Goal: Transaction & Acquisition: Purchase product/service

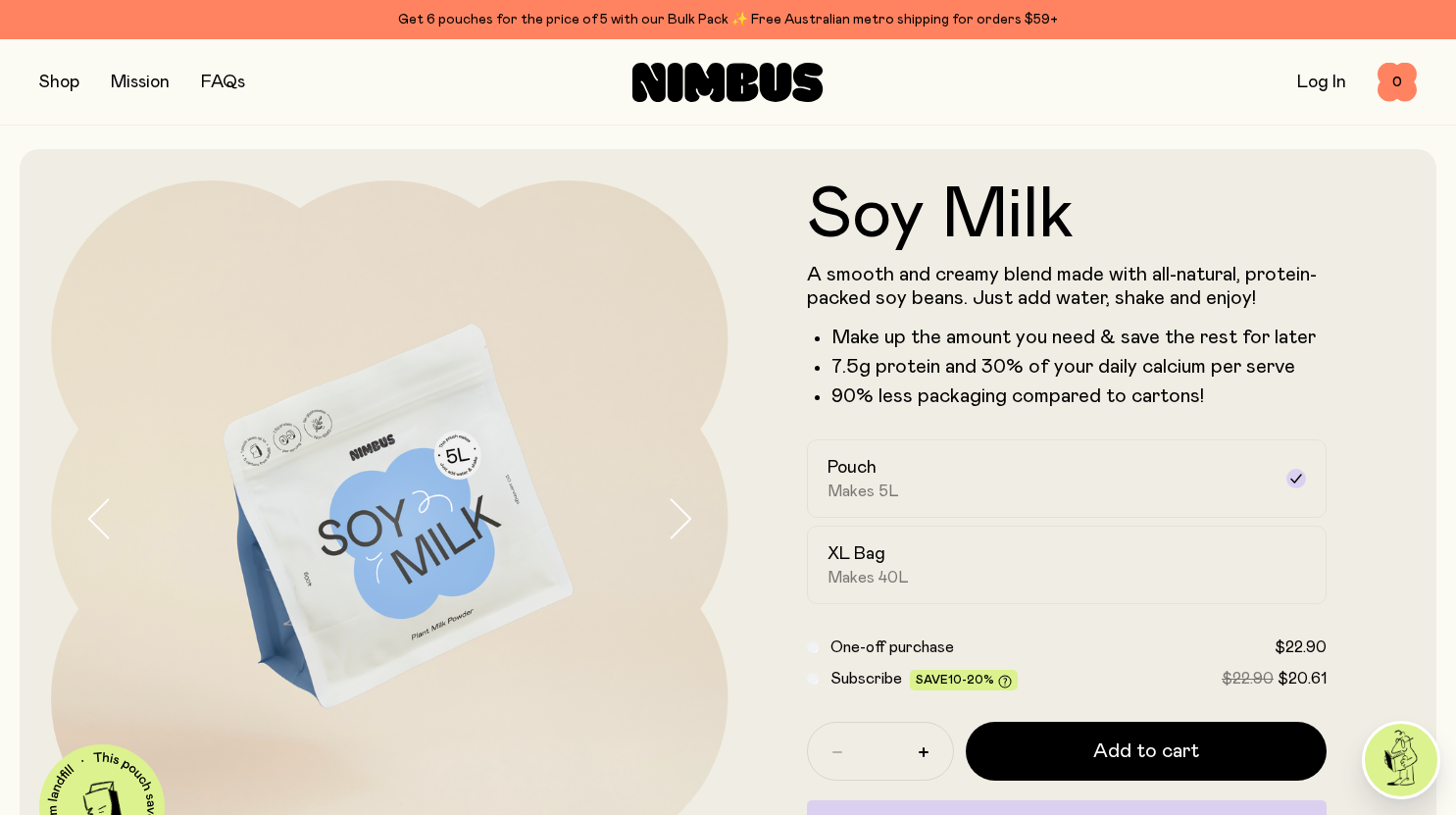
click at [981, 537] on label "XL Bag Makes 40L" at bounding box center [1067, 564] width 520 height 79
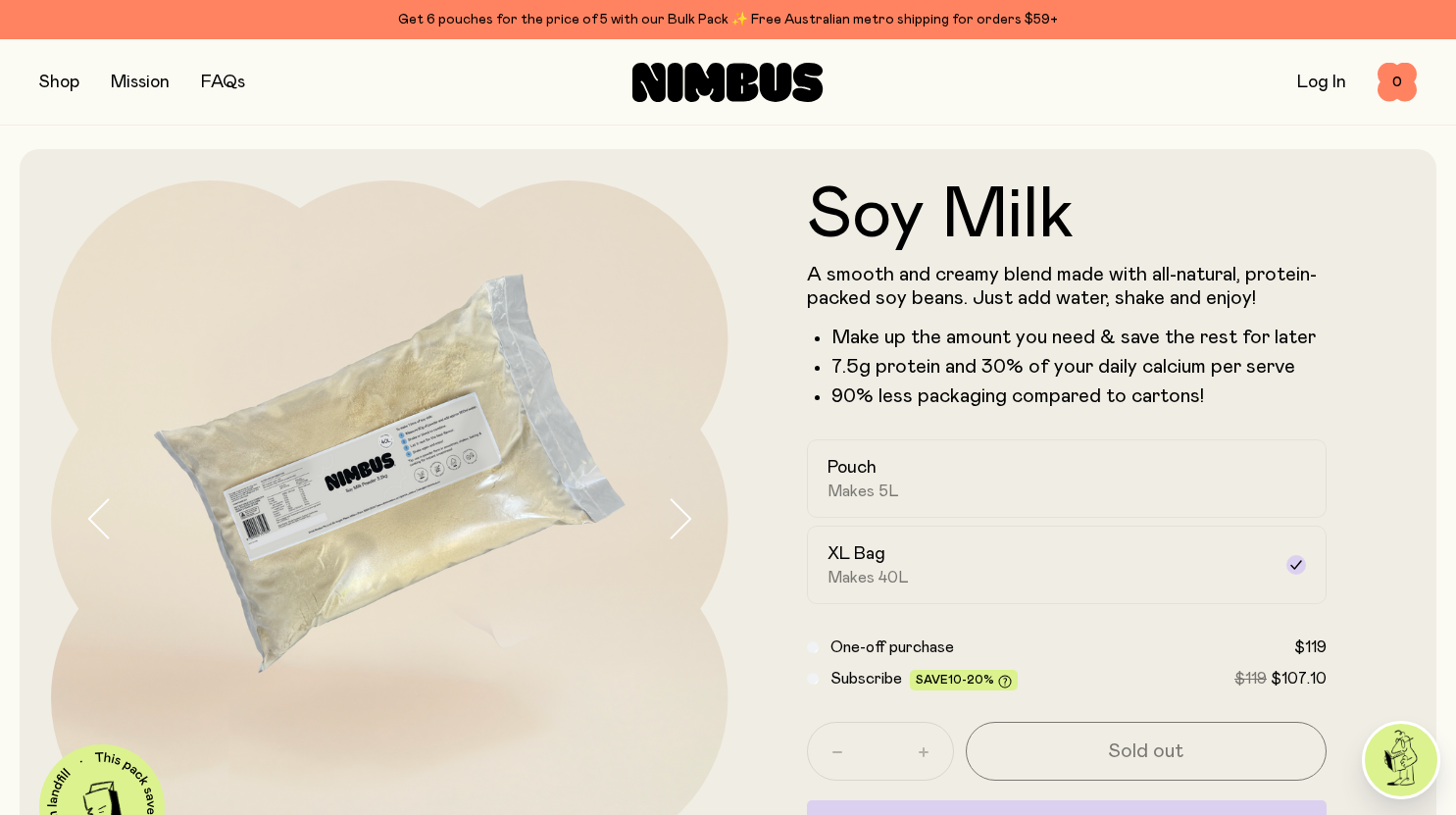
click at [670, 521] on icon "button" at bounding box center [680, 517] width 28 height 41
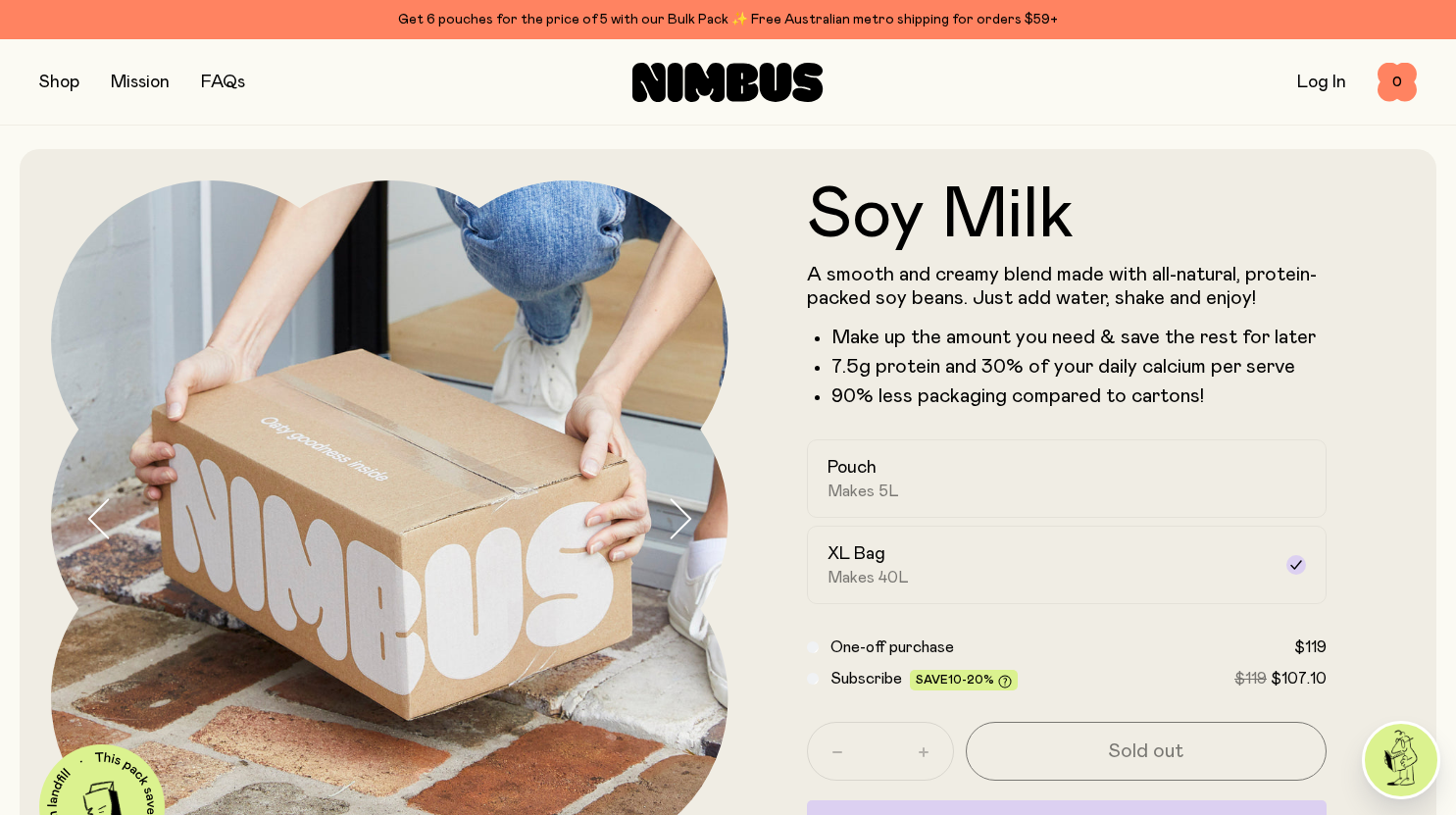
click at [670, 521] on icon "button" at bounding box center [680, 517] width 28 height 41
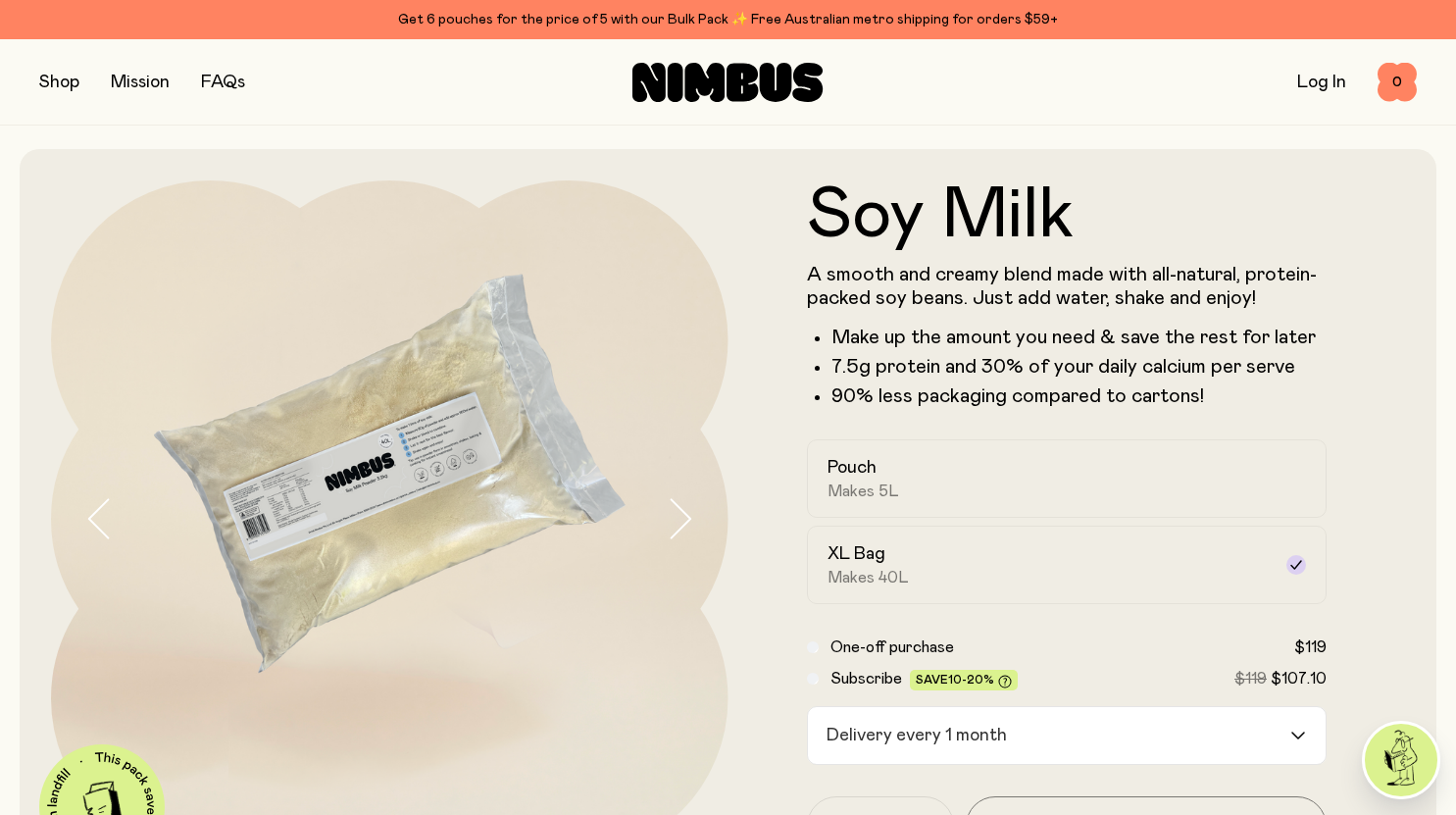
click at [1106, 733] on input "Search for option" at bounding box center [1152, 734] width 275 height 57
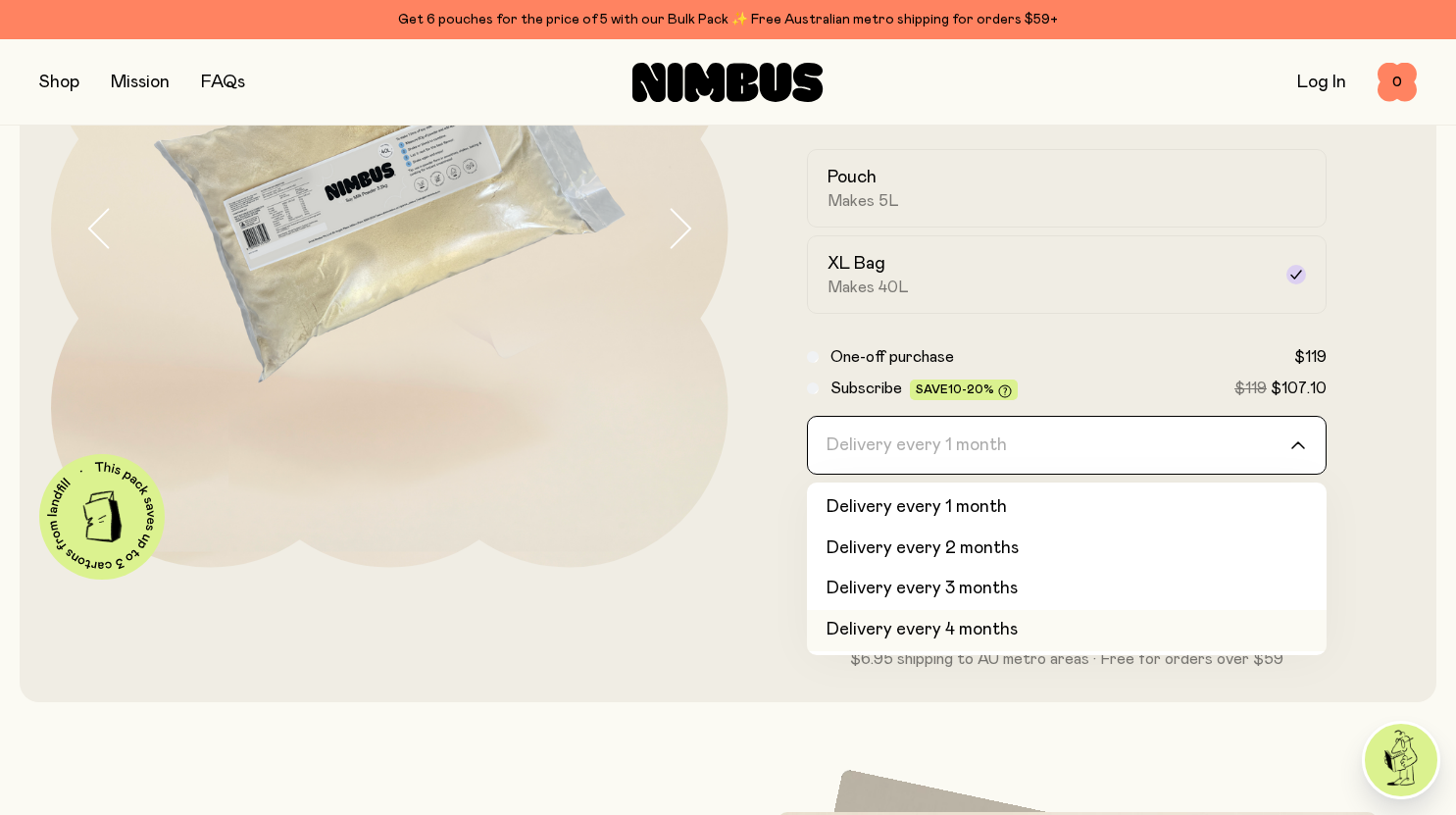
scroll to position [295, 0]
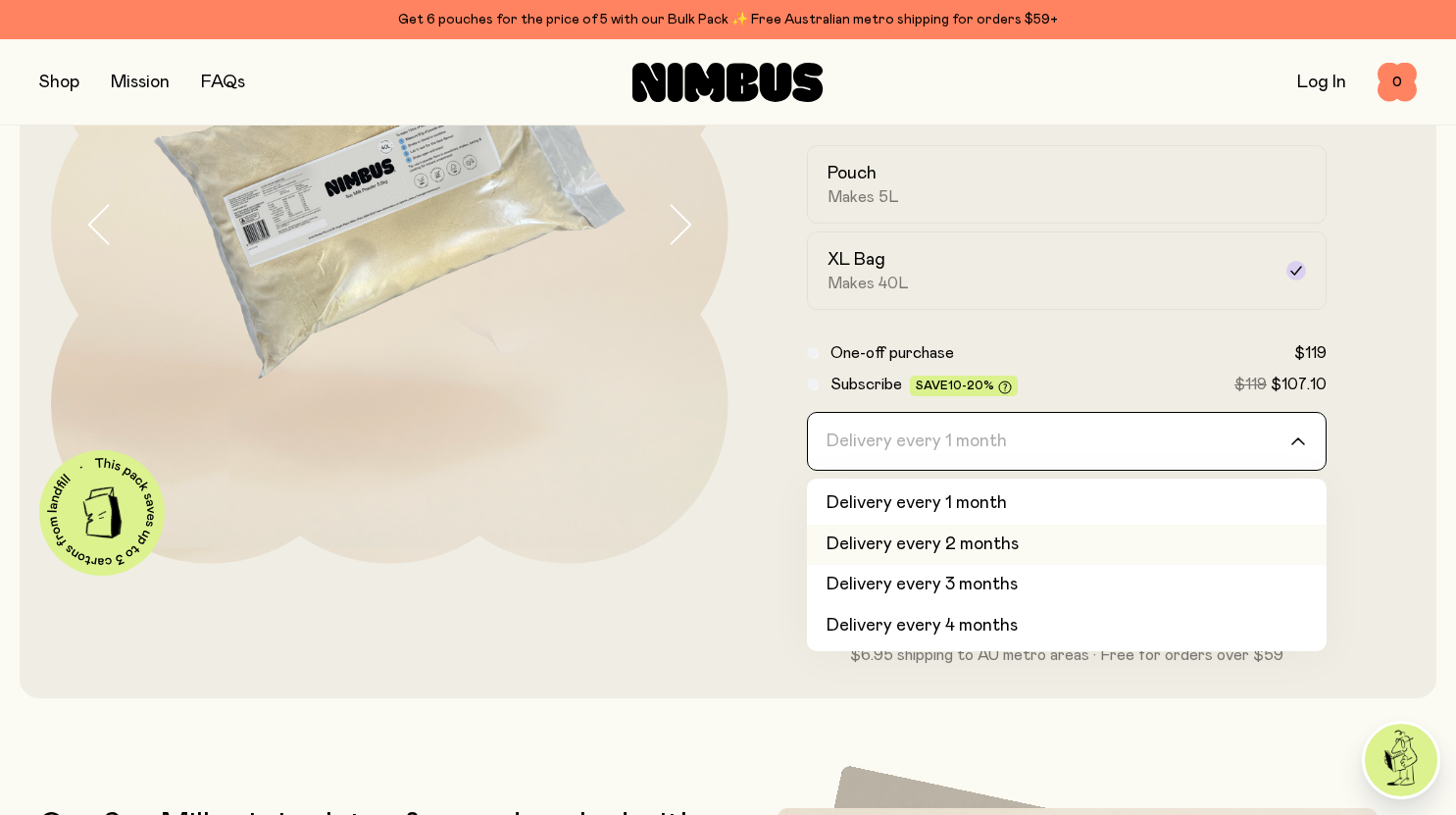
click at [1021, 549] on li "Delivery every 2 months" at bounding box center [1067, 544] width 520 height 41
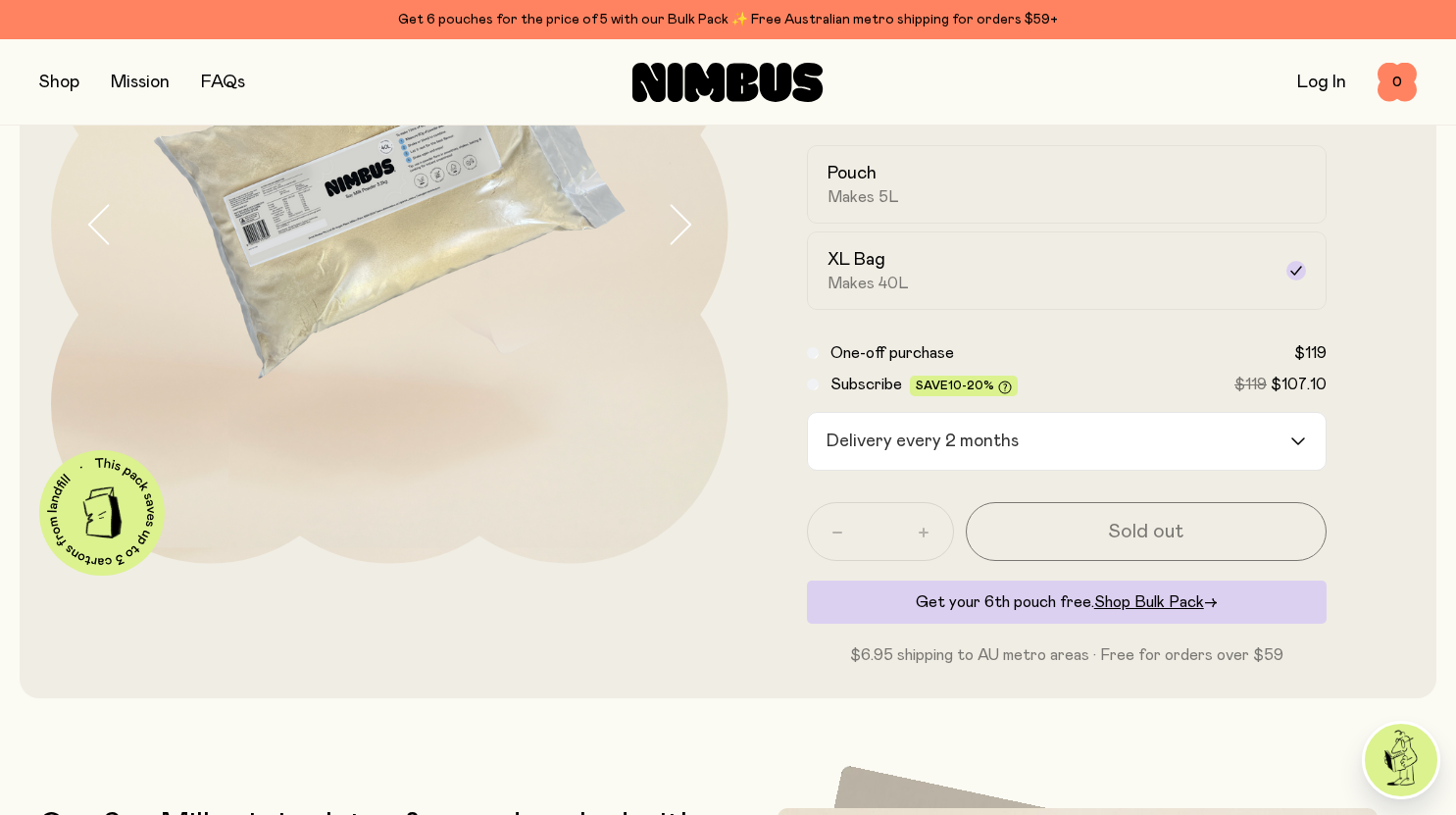
scroll to position [196, 0]
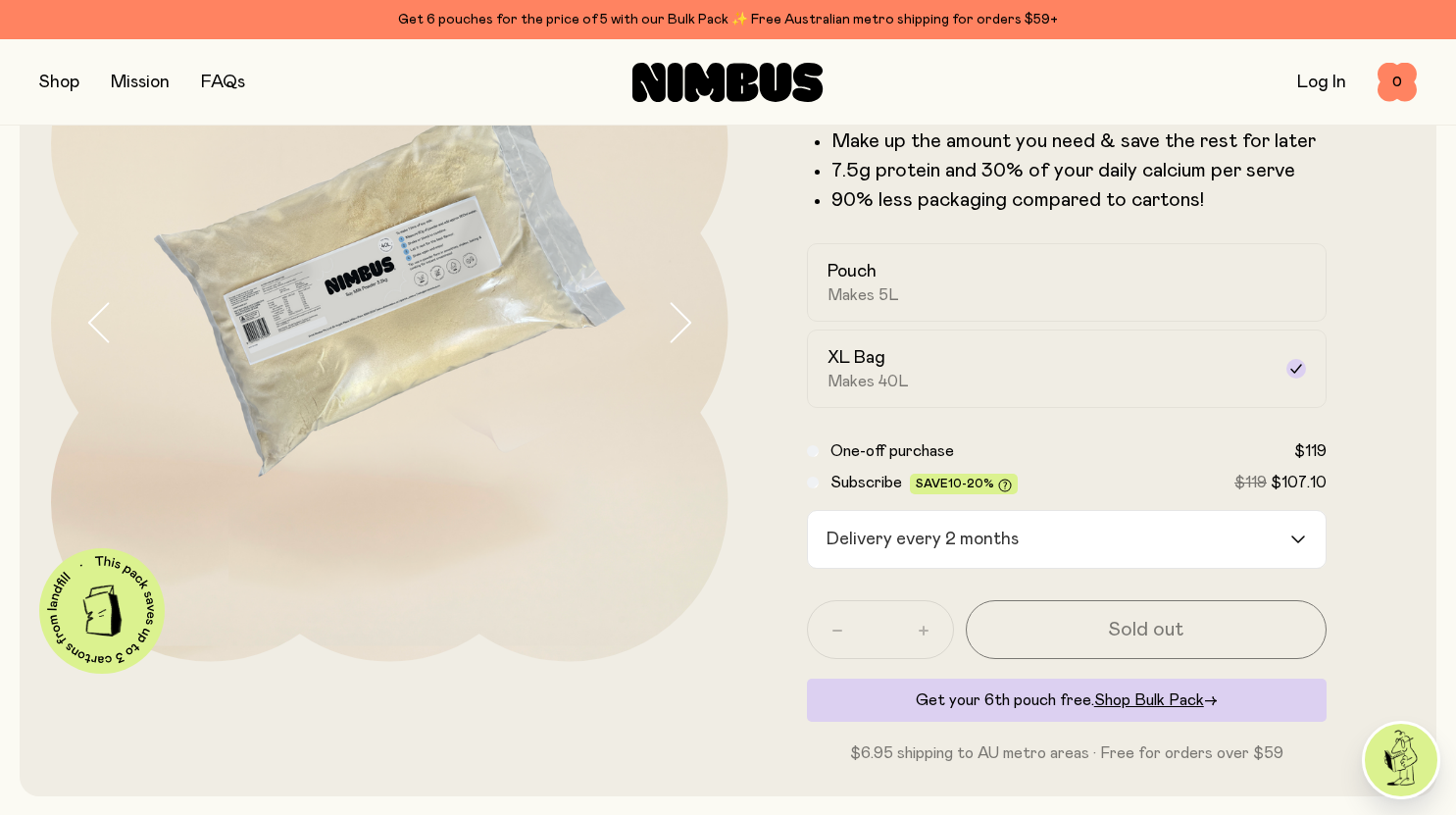
click at [1046, 548] on input "Search for option" at bounding box center [1157, 538] width 263 height 57
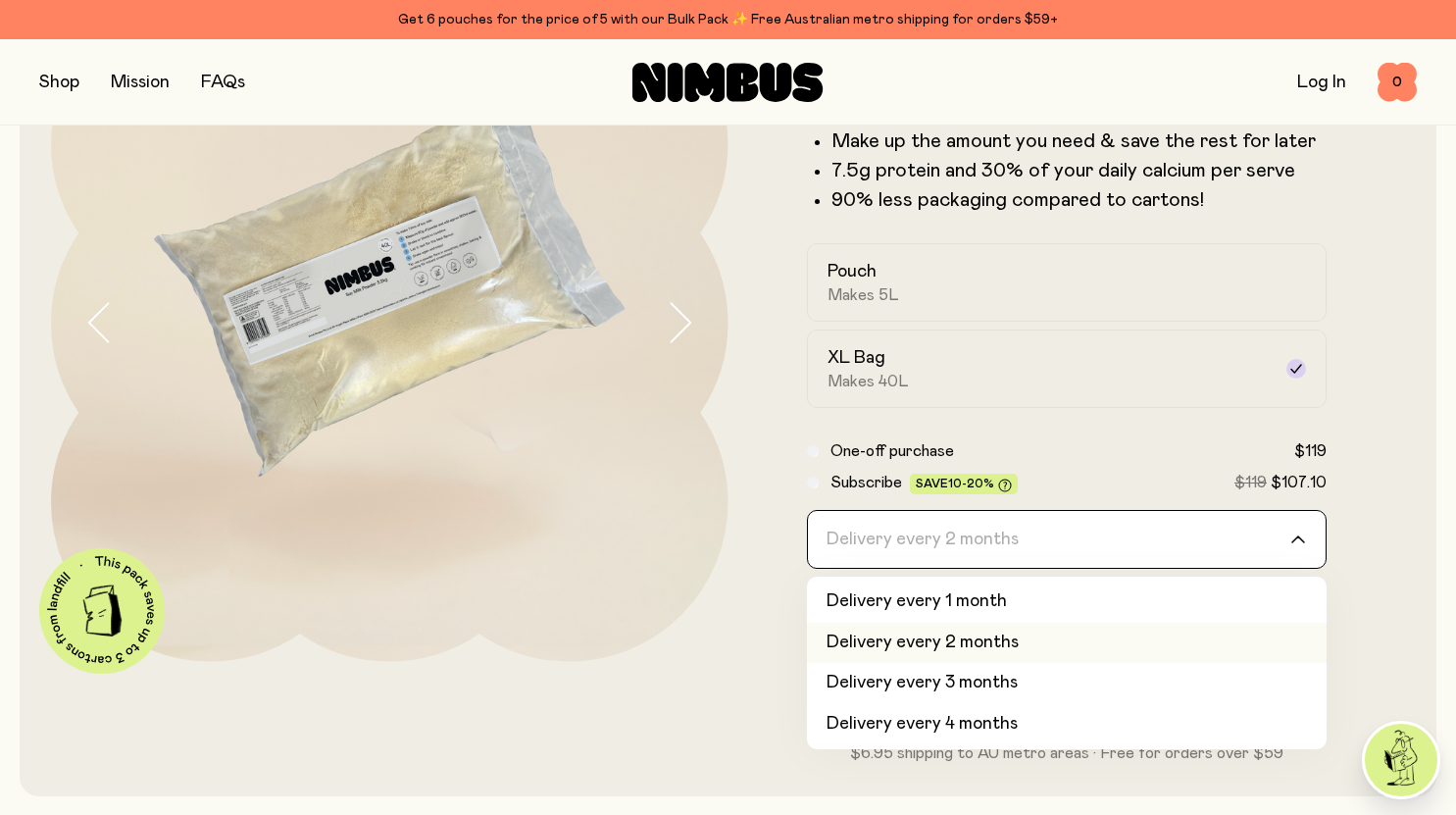
click at [1046, 547] on input "Search for option" at bounding box center [1055, 538] width 470 height 57
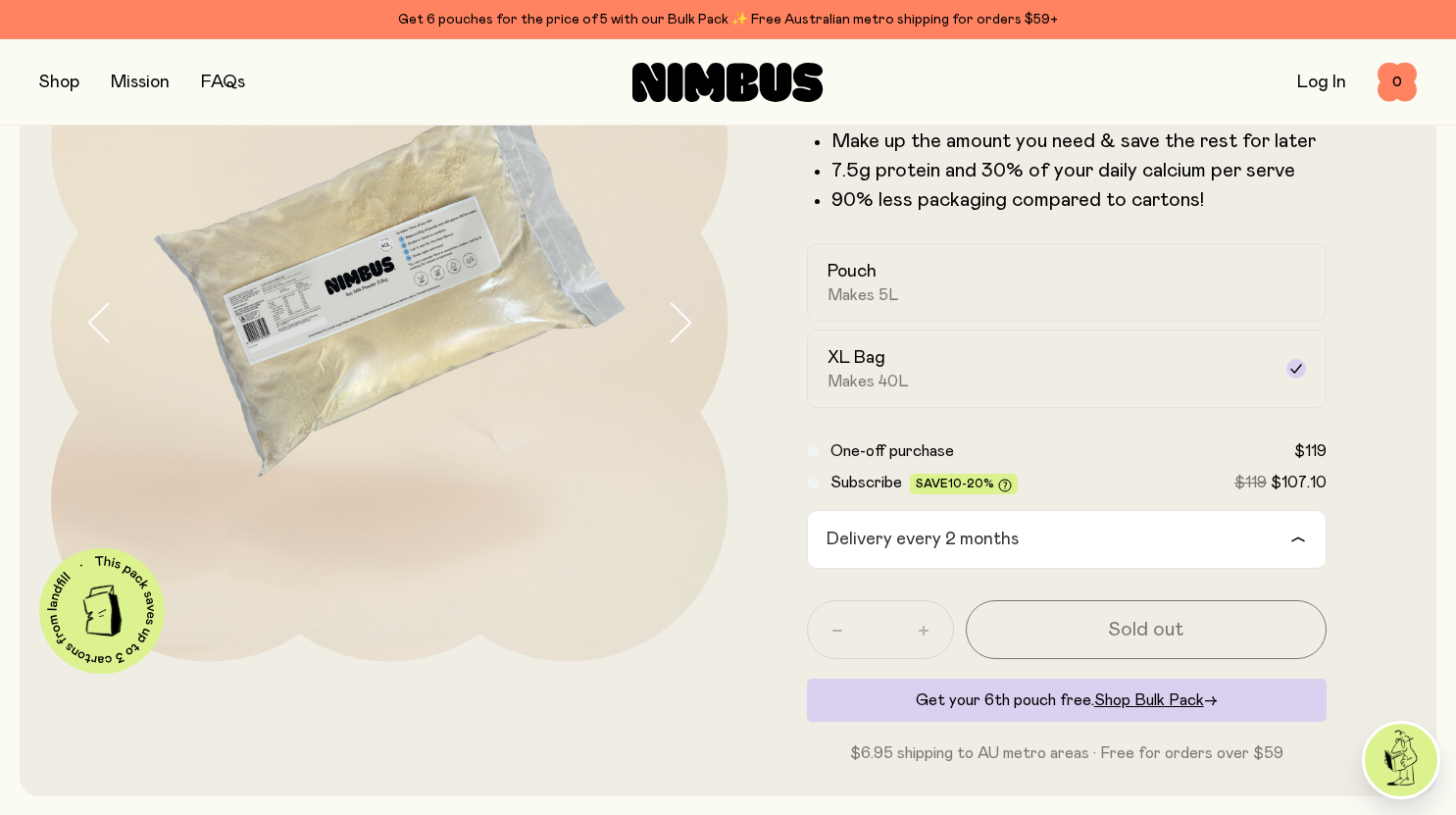
click at [818, 483] on div "Subscribe Save 10-20% $119 $107.10" at bounding box center [1067, 483] width 520 height 24
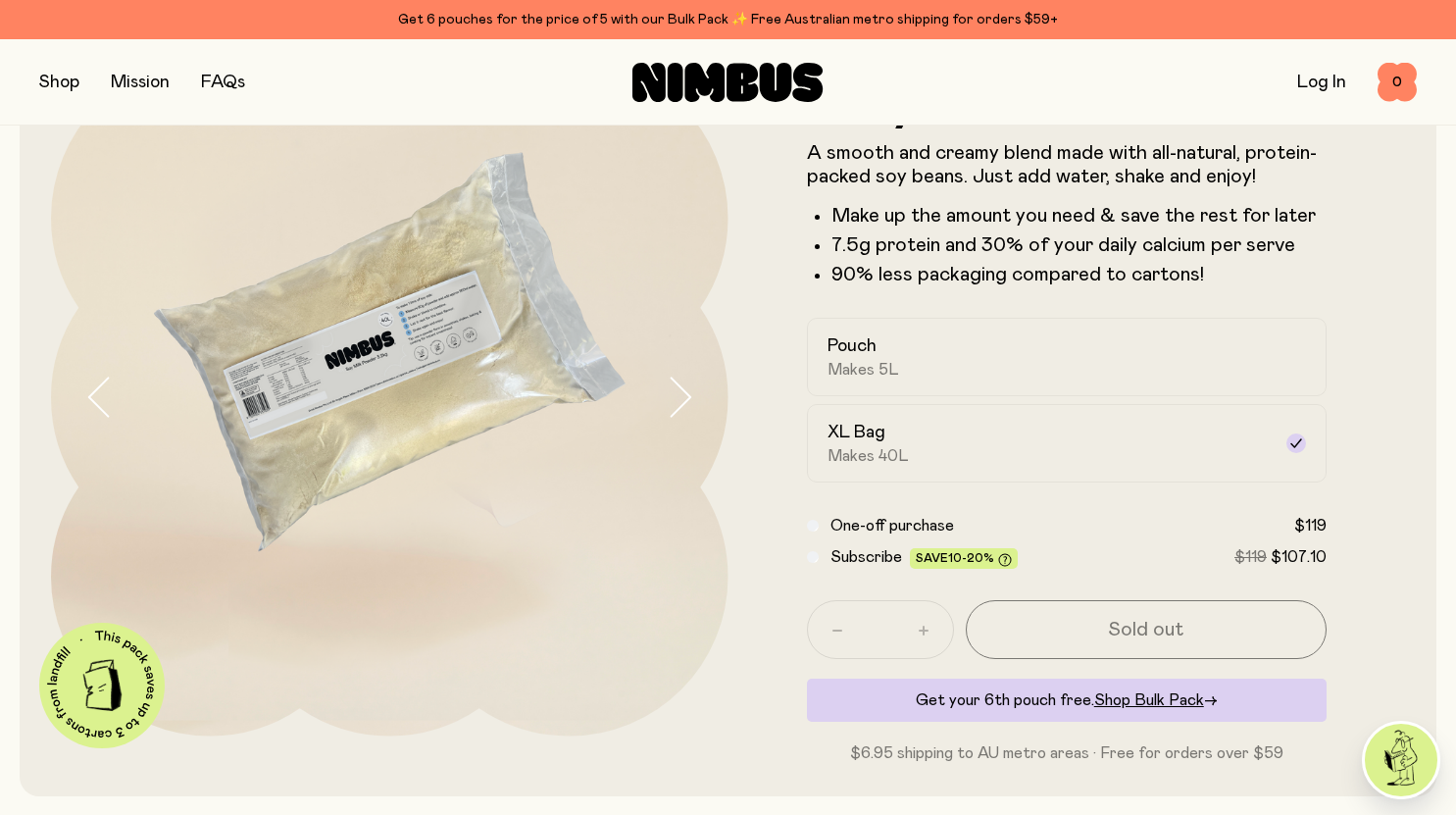
scroll to position [99, 0]
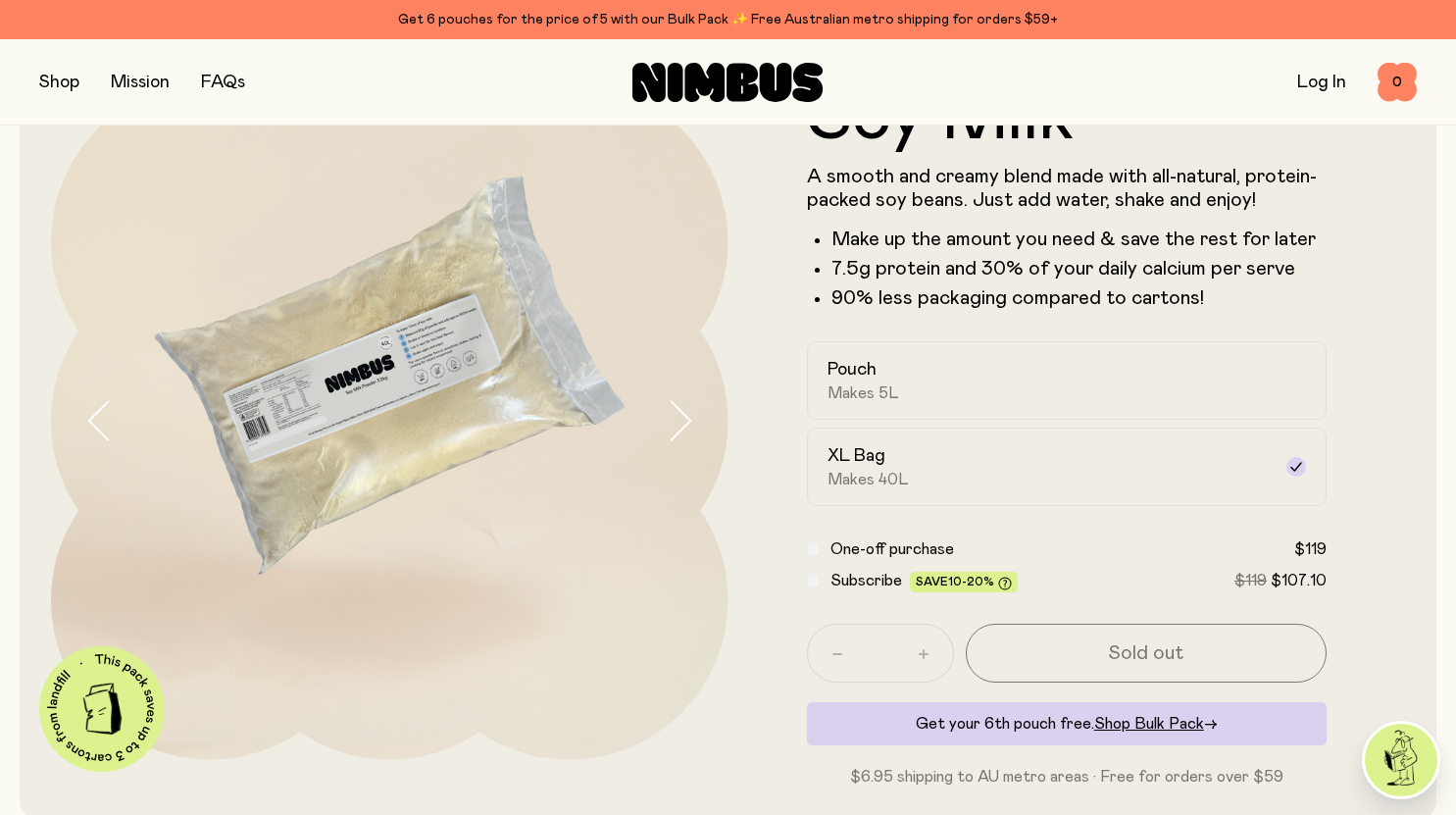
click at [799, 572] on form "Soy Milk A smooth and creamy blend made with all-natural, protein-packed soy be…" at bounding box center [1067, 435] width 678 height 706
click at [820, 580] on div "Subscribe Save 10-20% $119 $107.10" at bounding box center [1067, 580] width 520 height 24
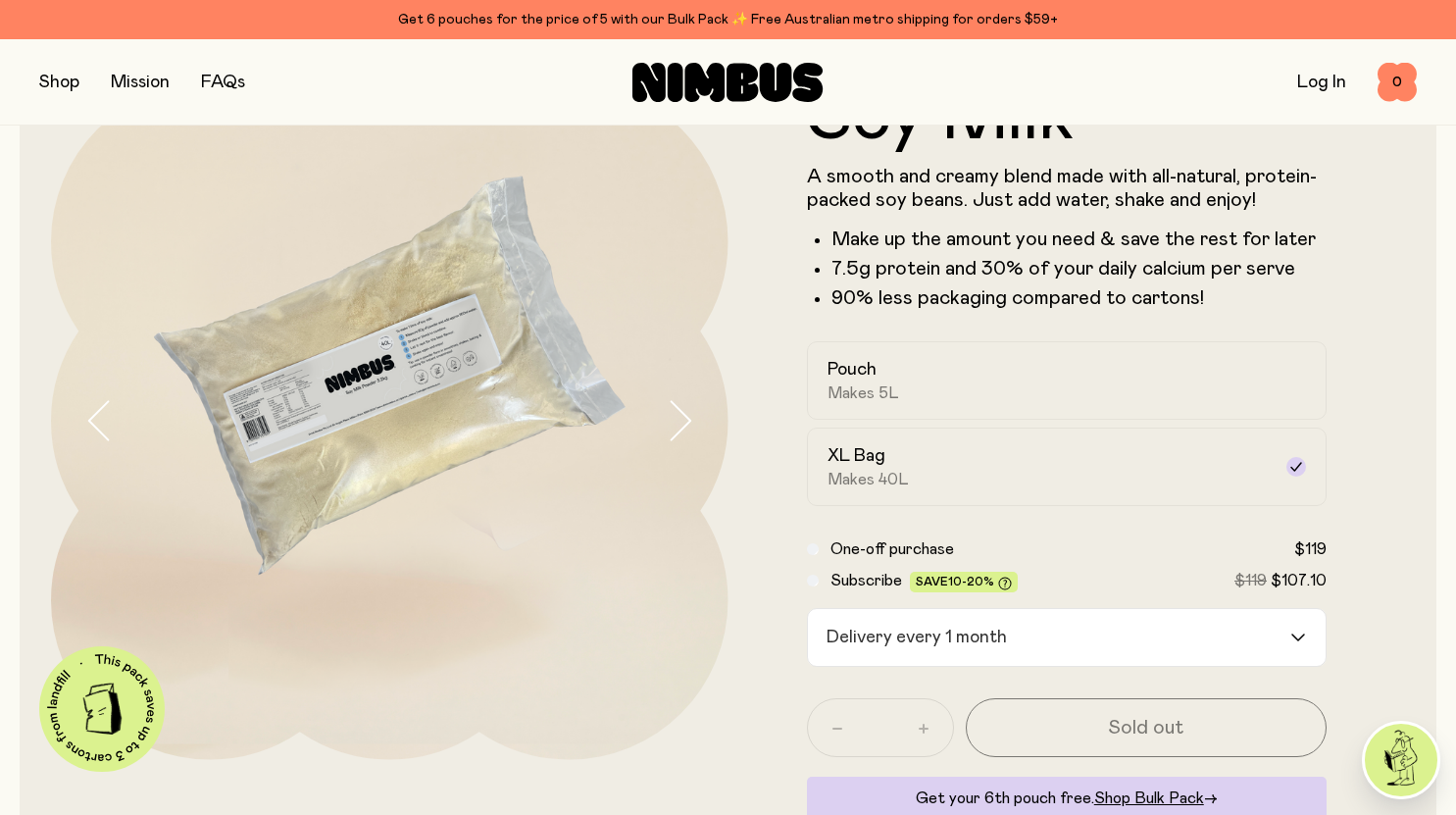
click at [814, 559] on div "One-off purchase $119" at bounding box center [1067, 549] width 520 height 24
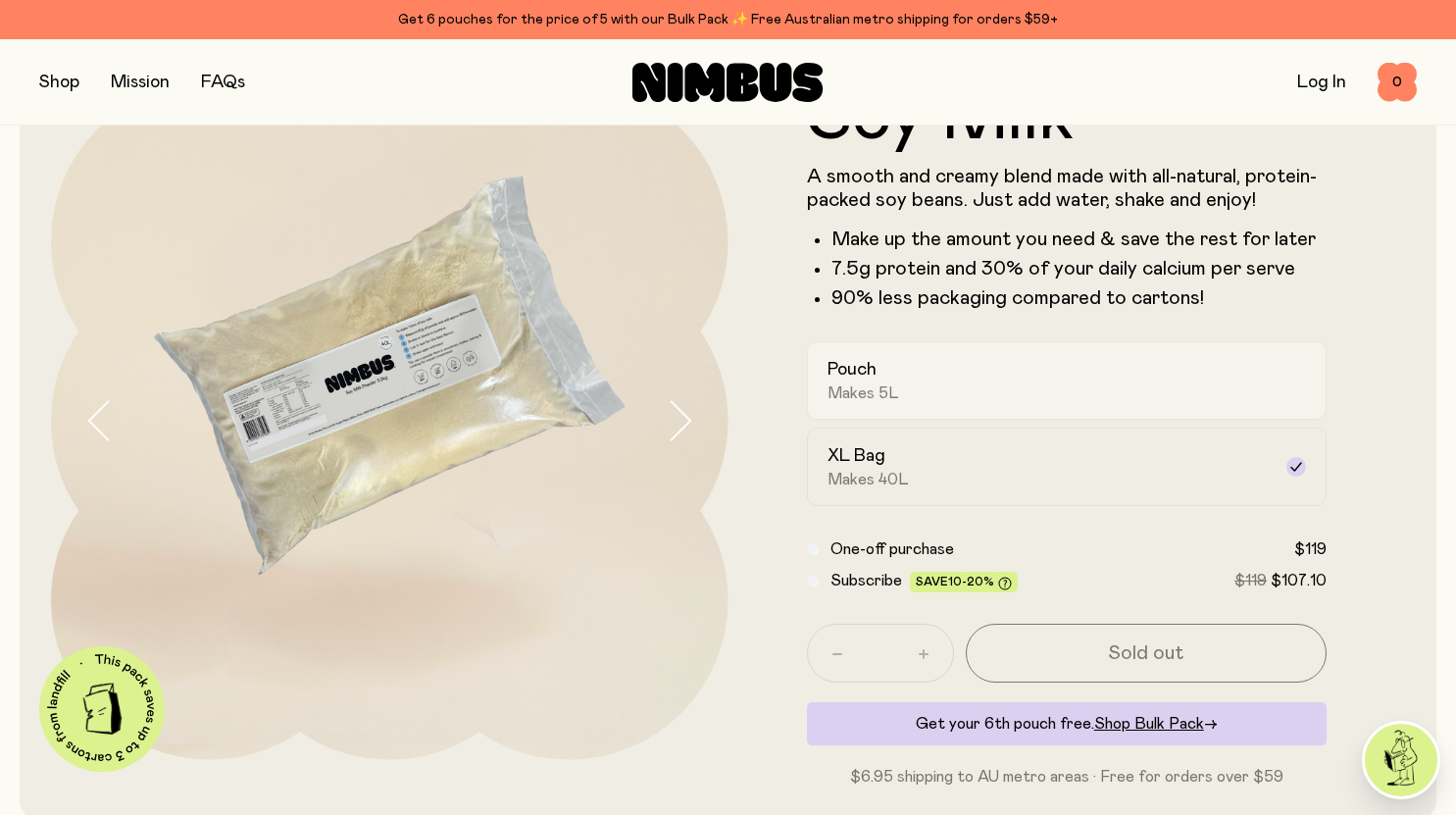
click at [900, 344] on label "Pouch Makes 5L" at bounding box center [1067, 380] width 520 height 79
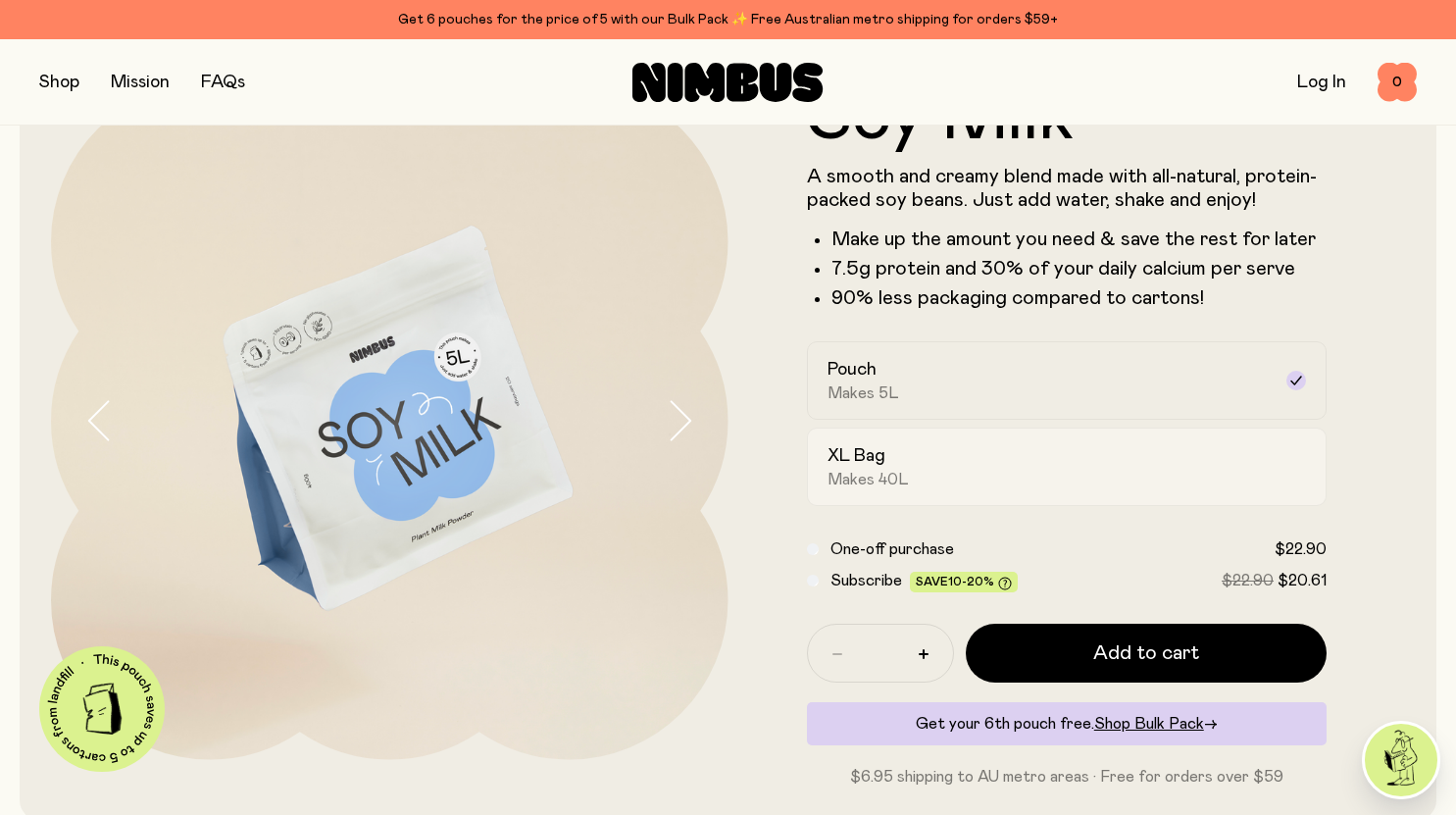
click at [865, 477] on span "Makes 40L" at bounding box center [868, 480] width 82 height 20
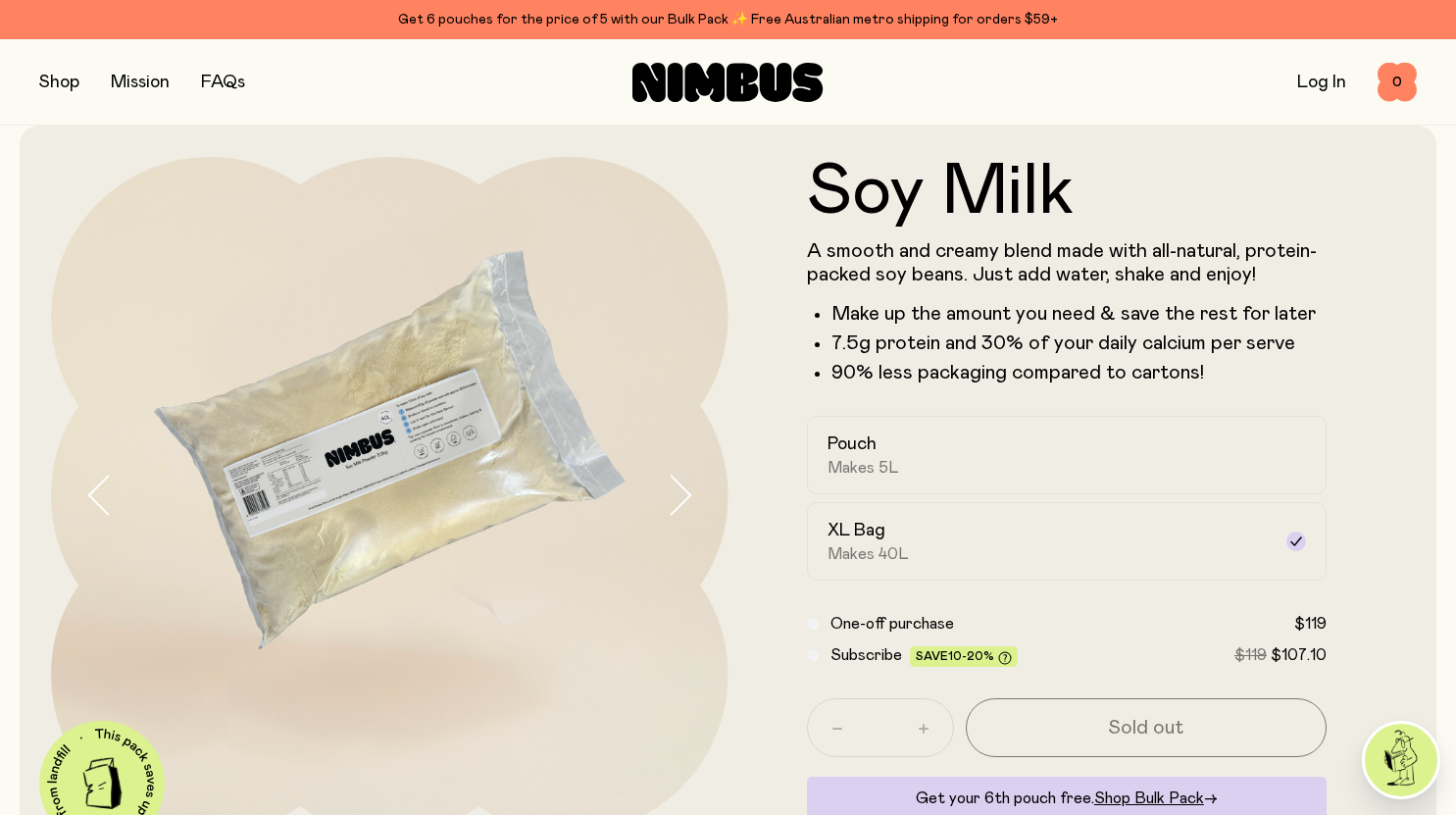
scroll to position [0, 0]
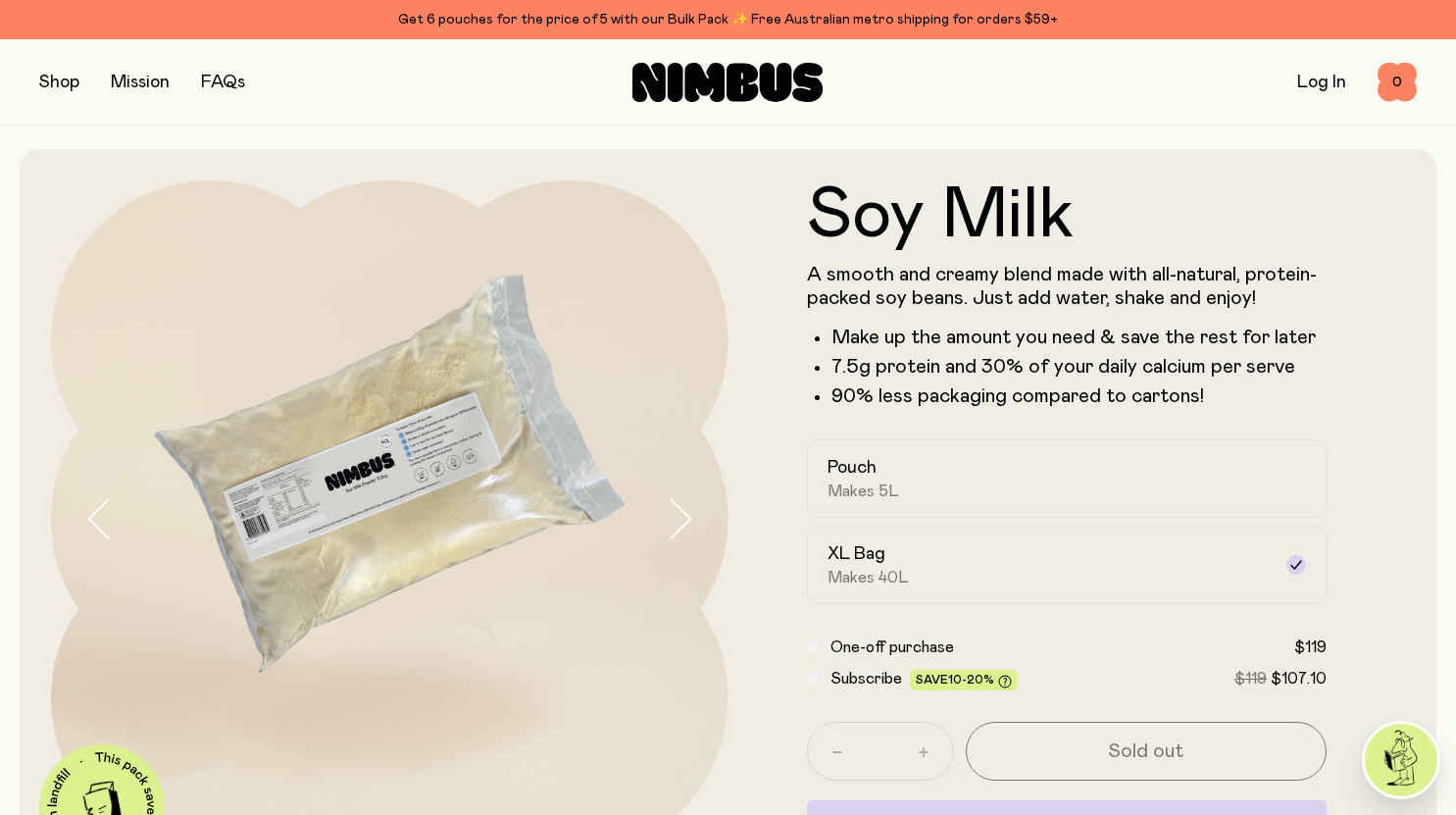
click at [55, 85] on button "button" at bounding box center [59, 83] width 40 height 28
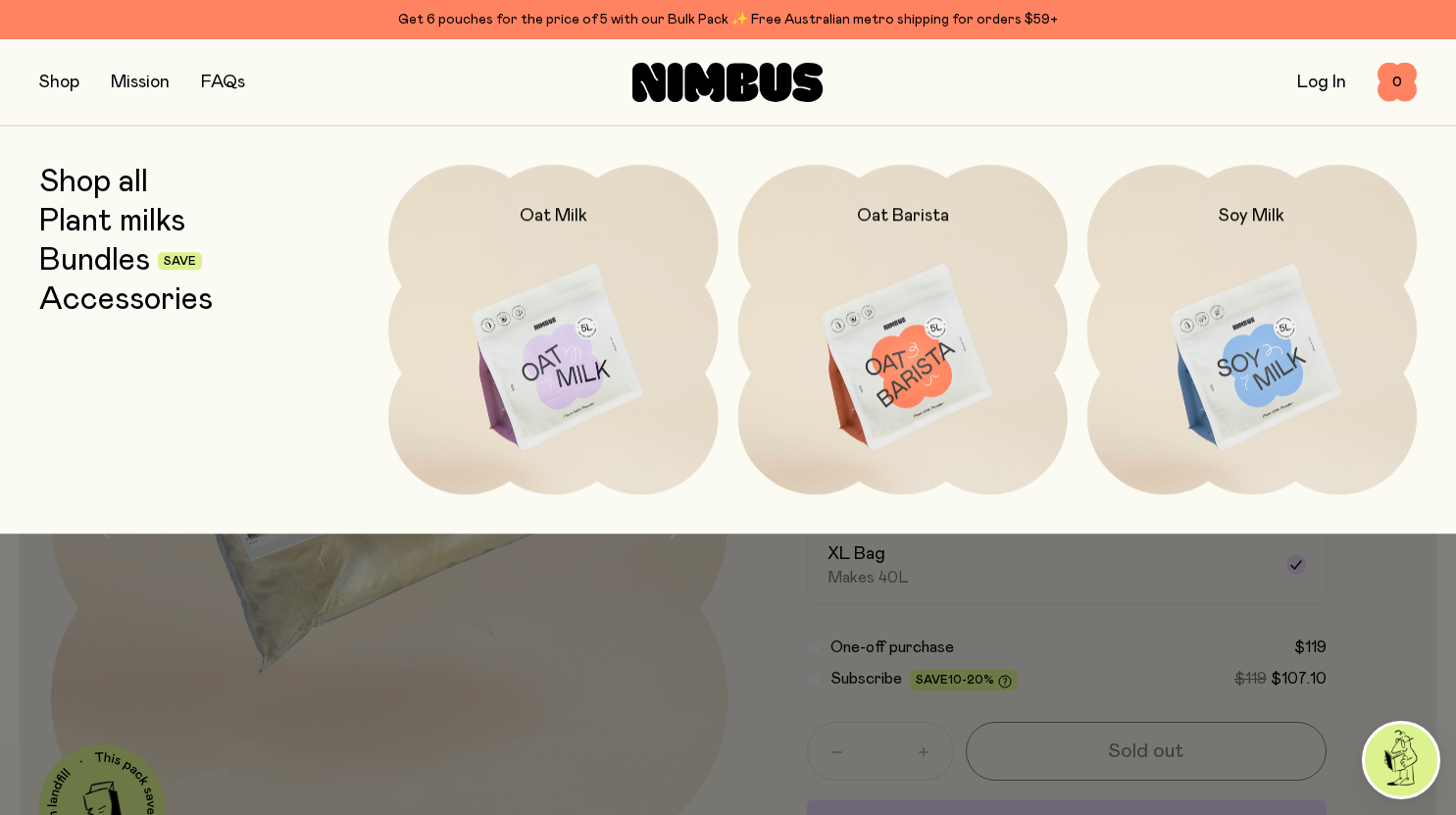
click at [1271, 309] on img at bounding box center [1251, 357] width 329 height 387
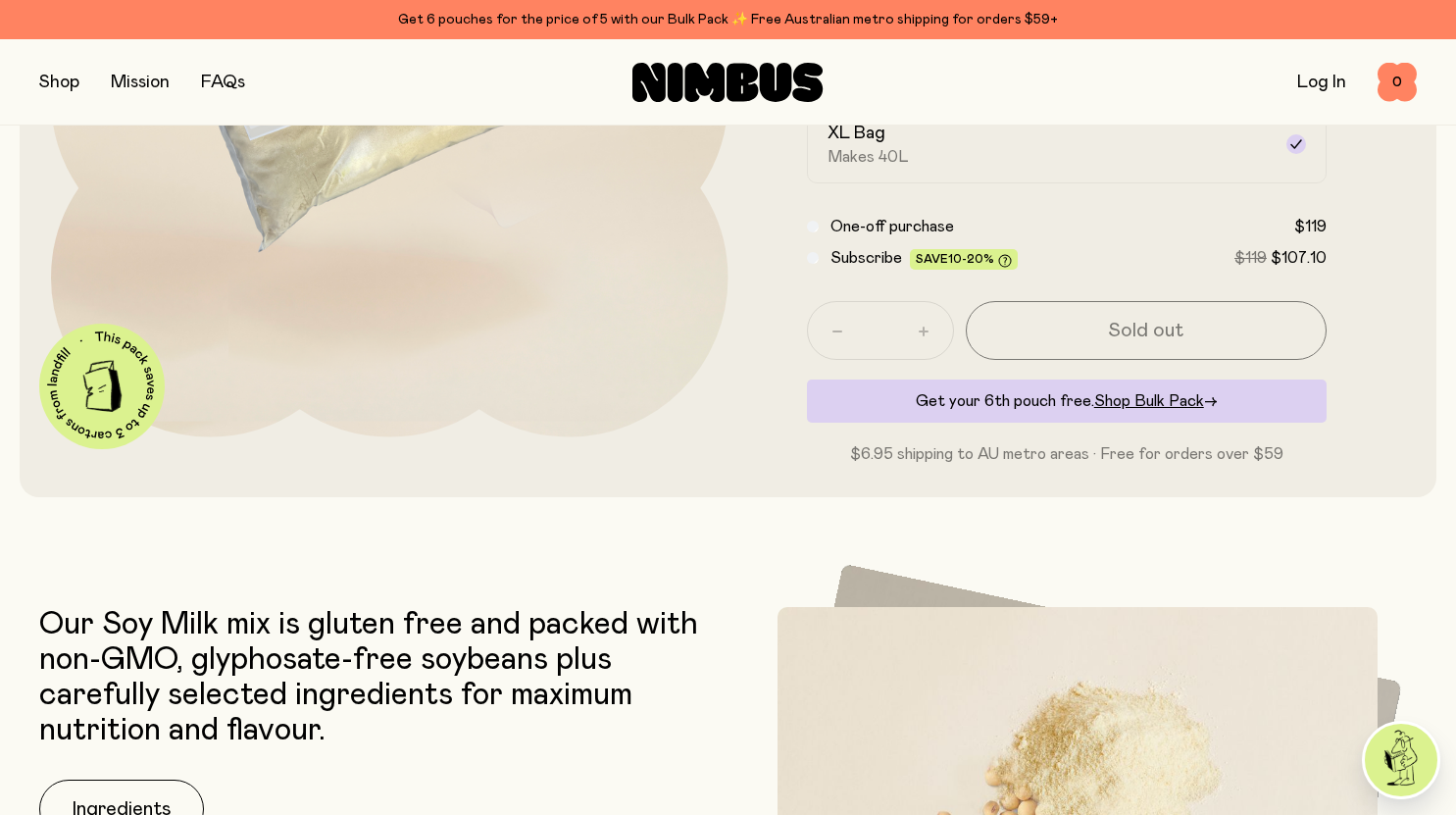
scroll to position [196, 0]
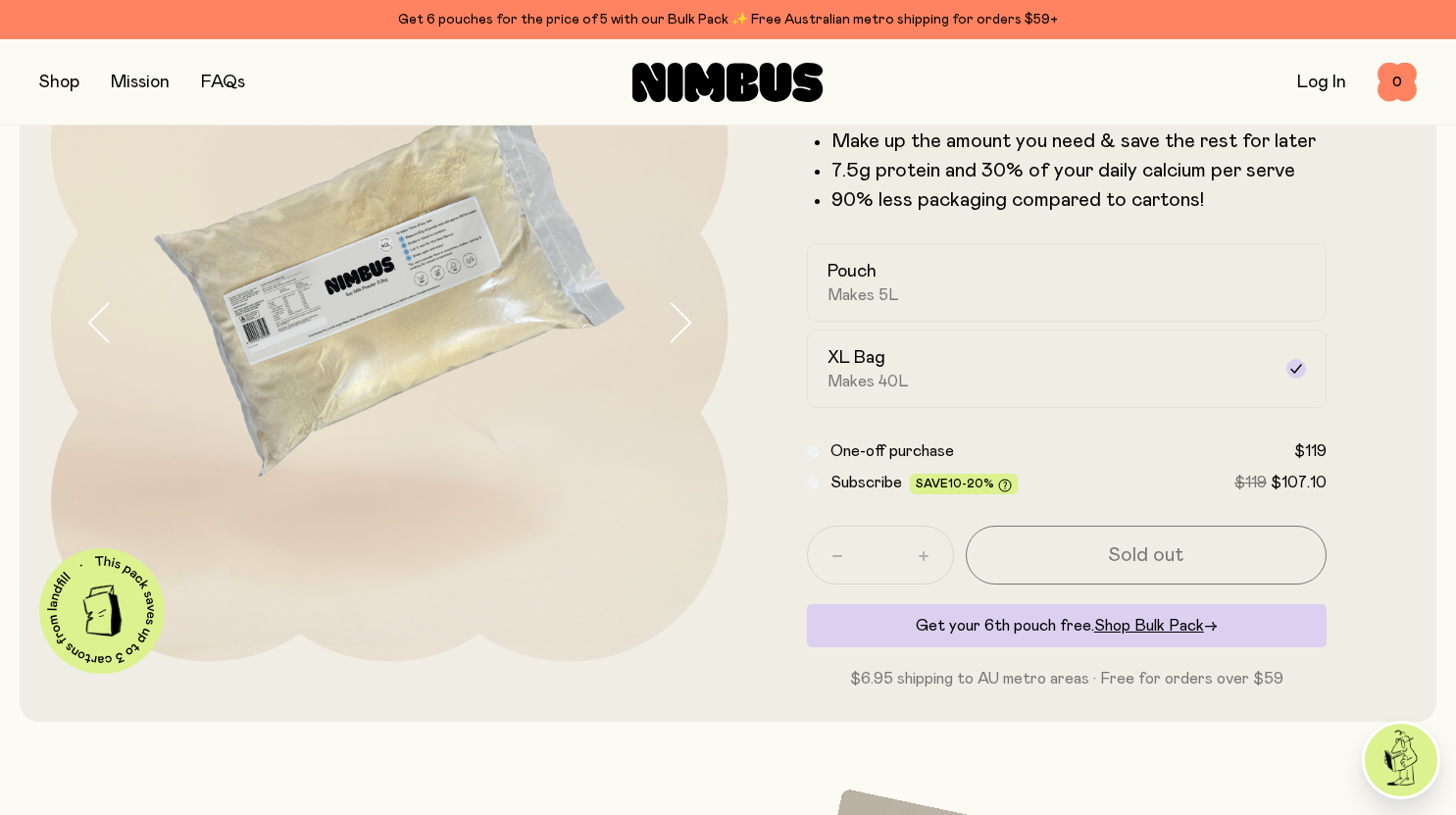
click at [53, 81] on button "button" at bounding box center [59, 83] width 40 height 28
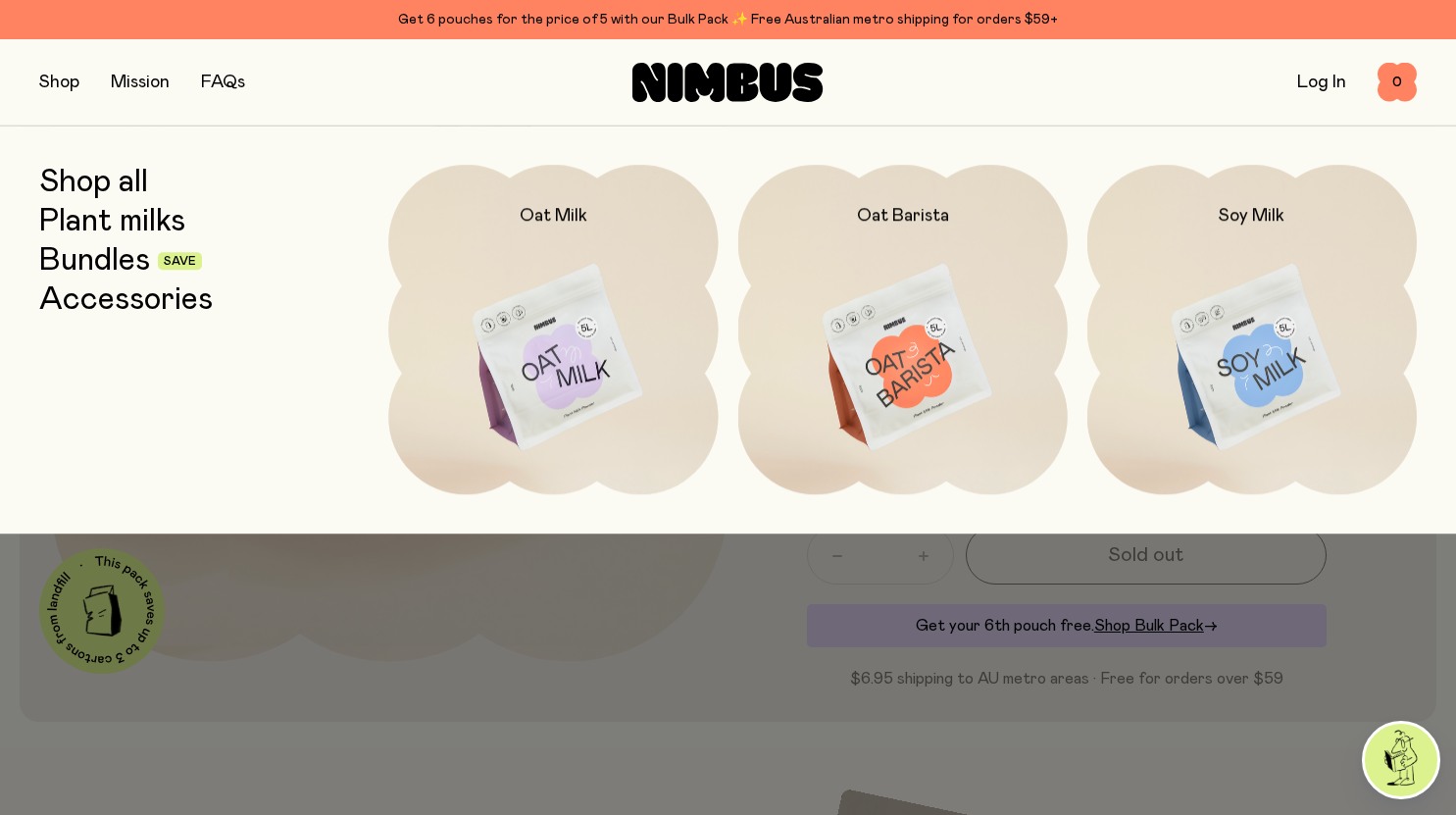
click at [490, 297] on img at bounding box center [552, 357] width 329 height 387
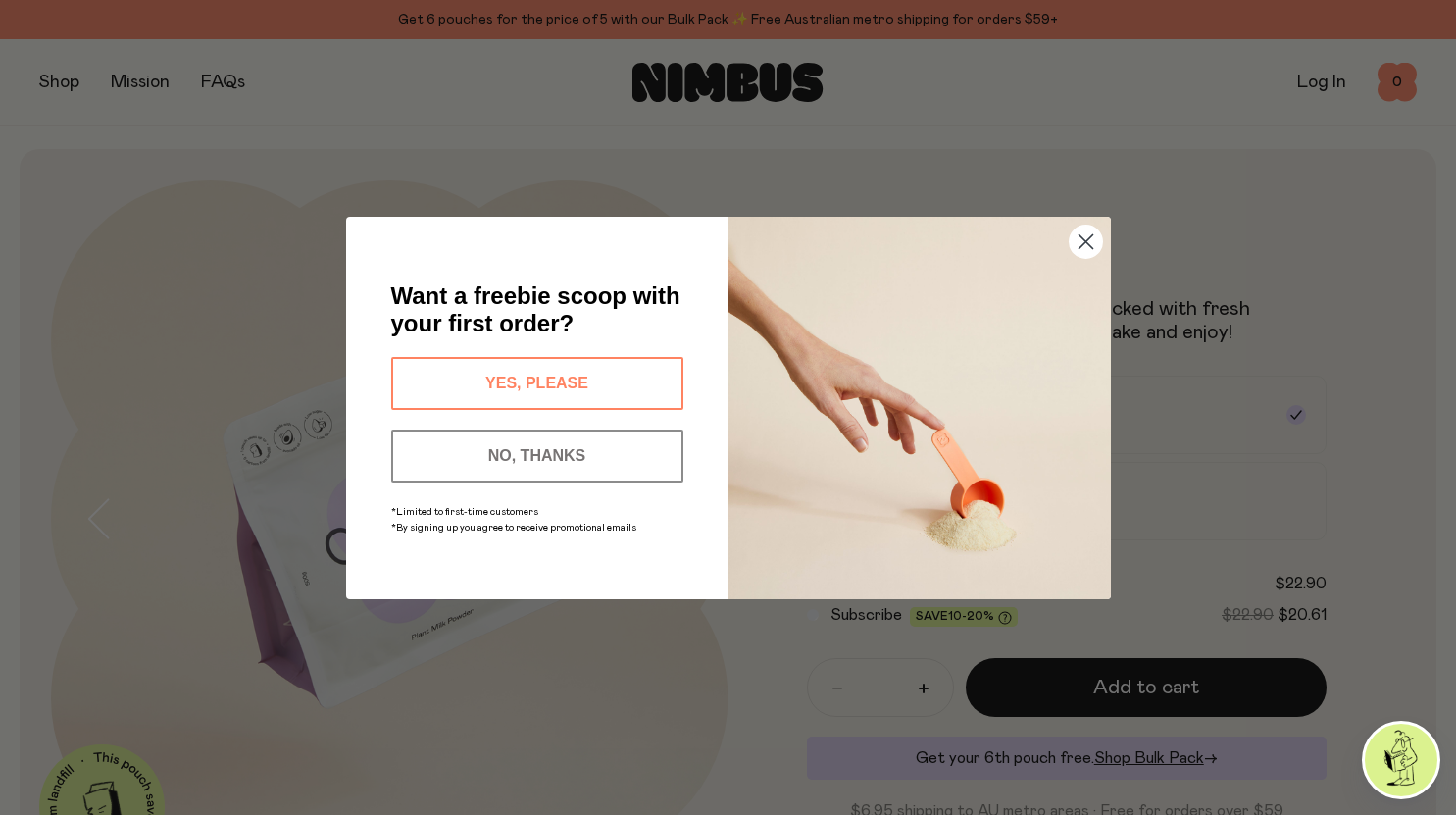
click at [1076, 235] on circle "Close dialog" at bounding box center [1085, 241] width 33 height 33
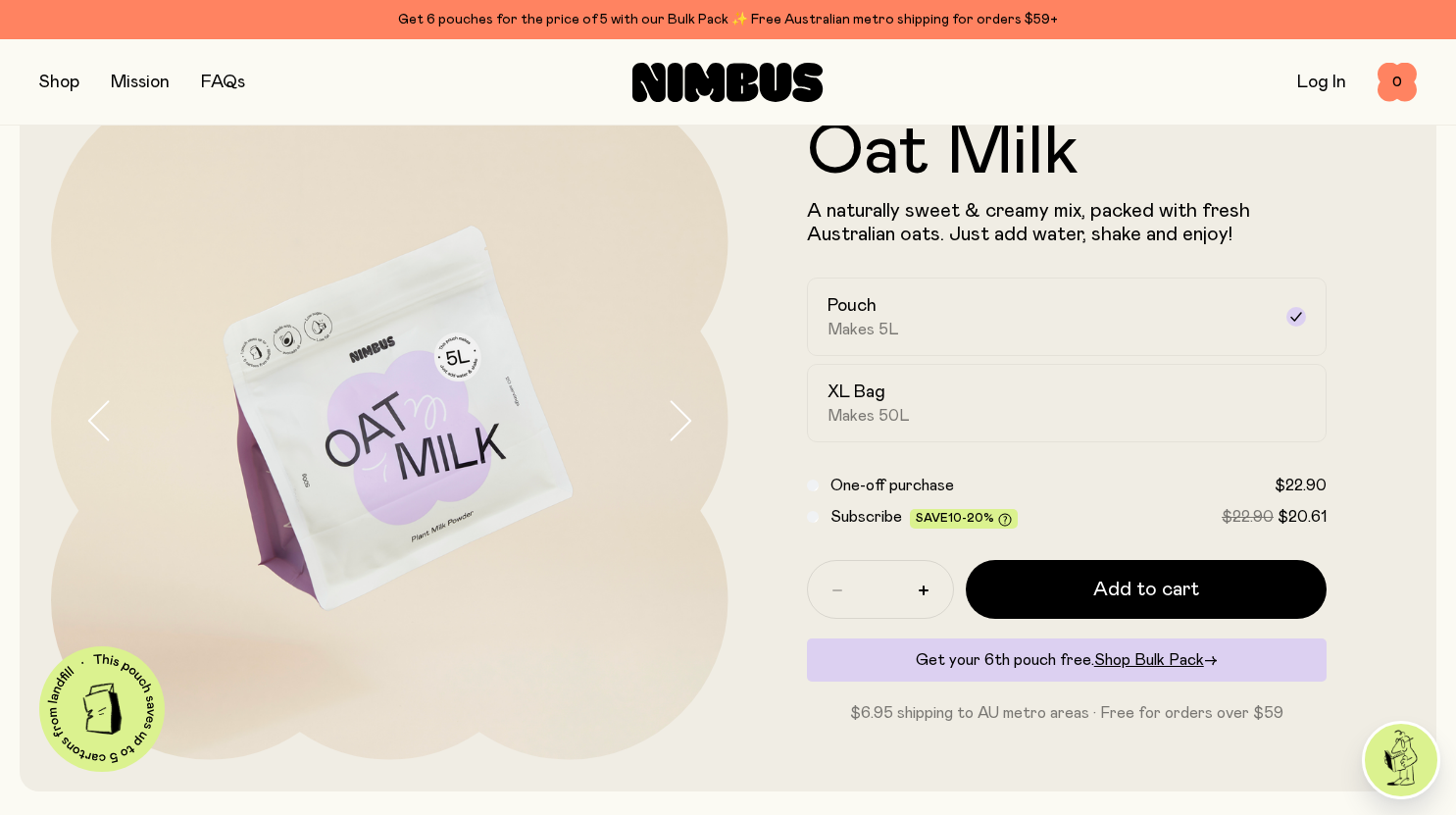
scroll to position [196, 0]
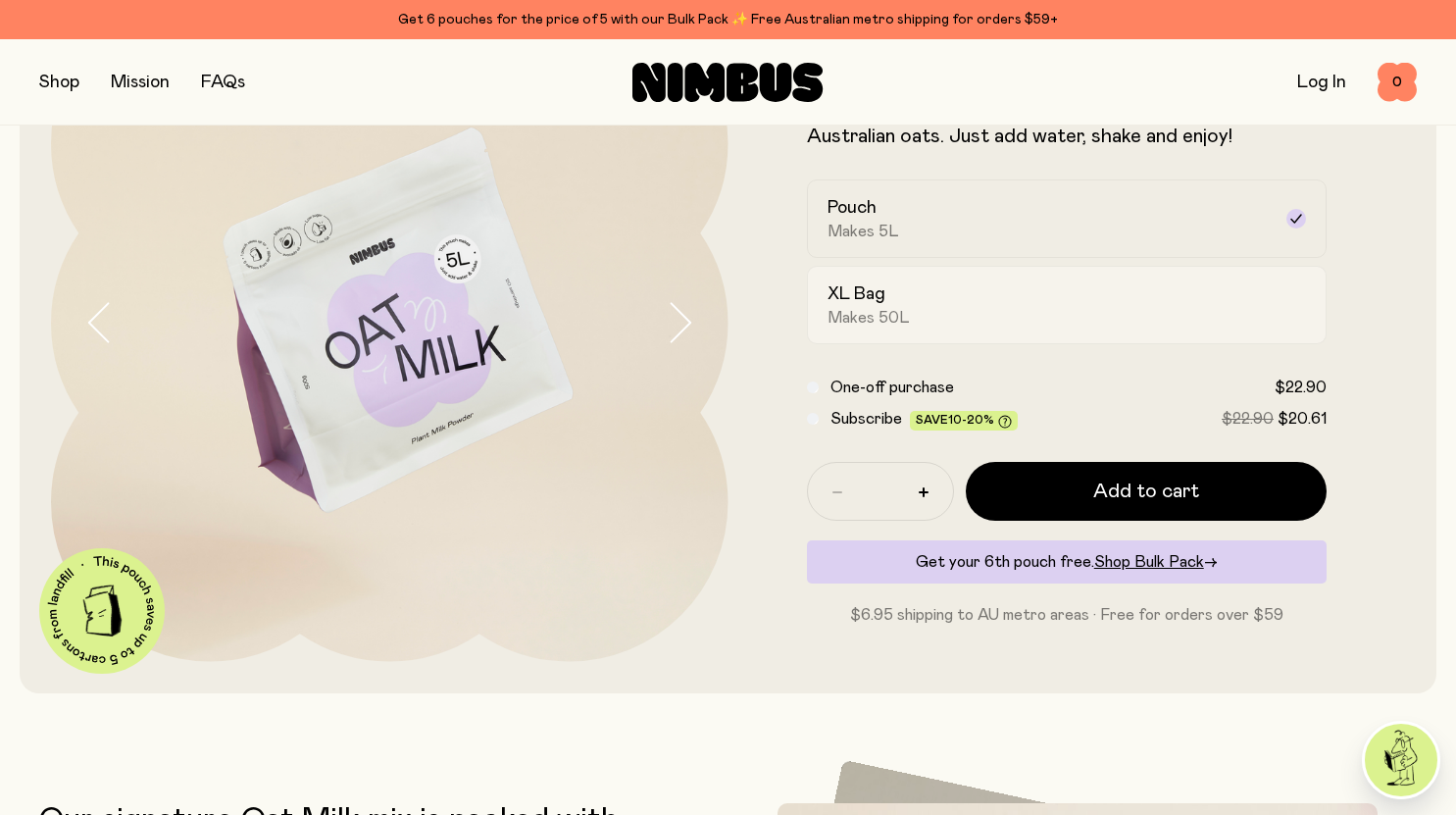
click at [887, 299] on div "XL Bag Makes 50L" at bounding box center [1049, 305] width 444 height 45
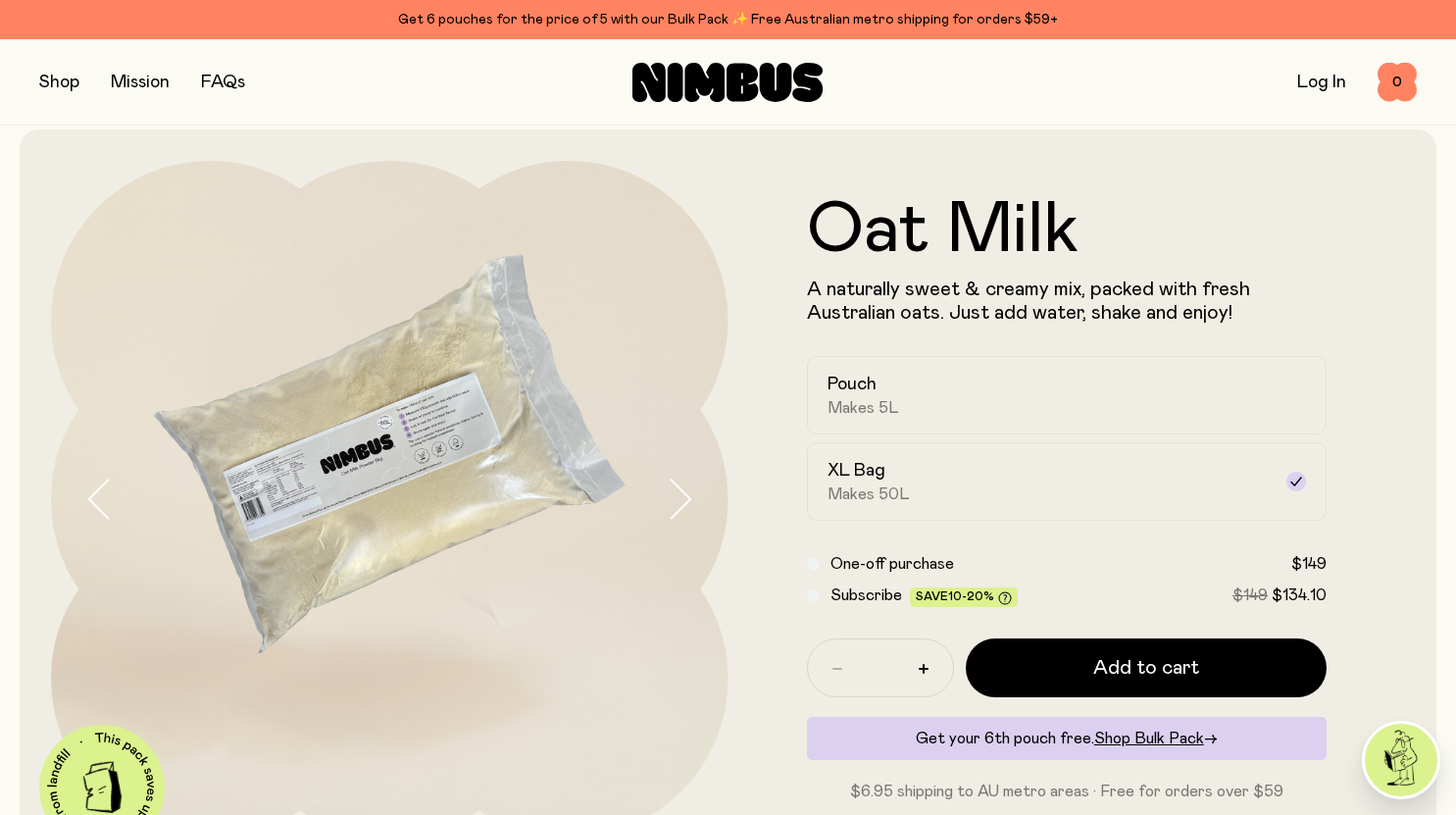
scroll to position [0, 0]
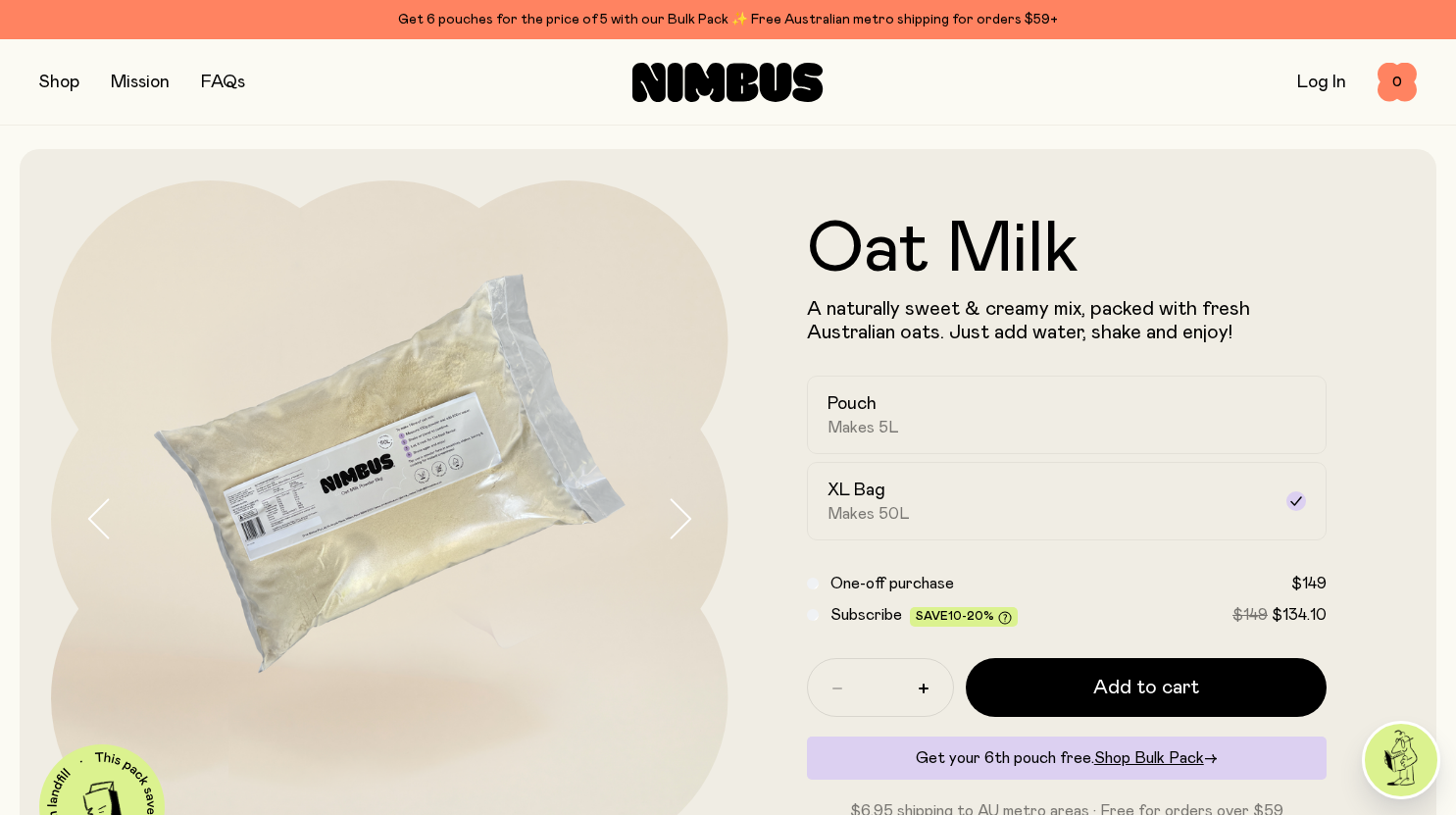
click at [52, 81] on button "button" at bounding box center [59, 83] width 40 height 28
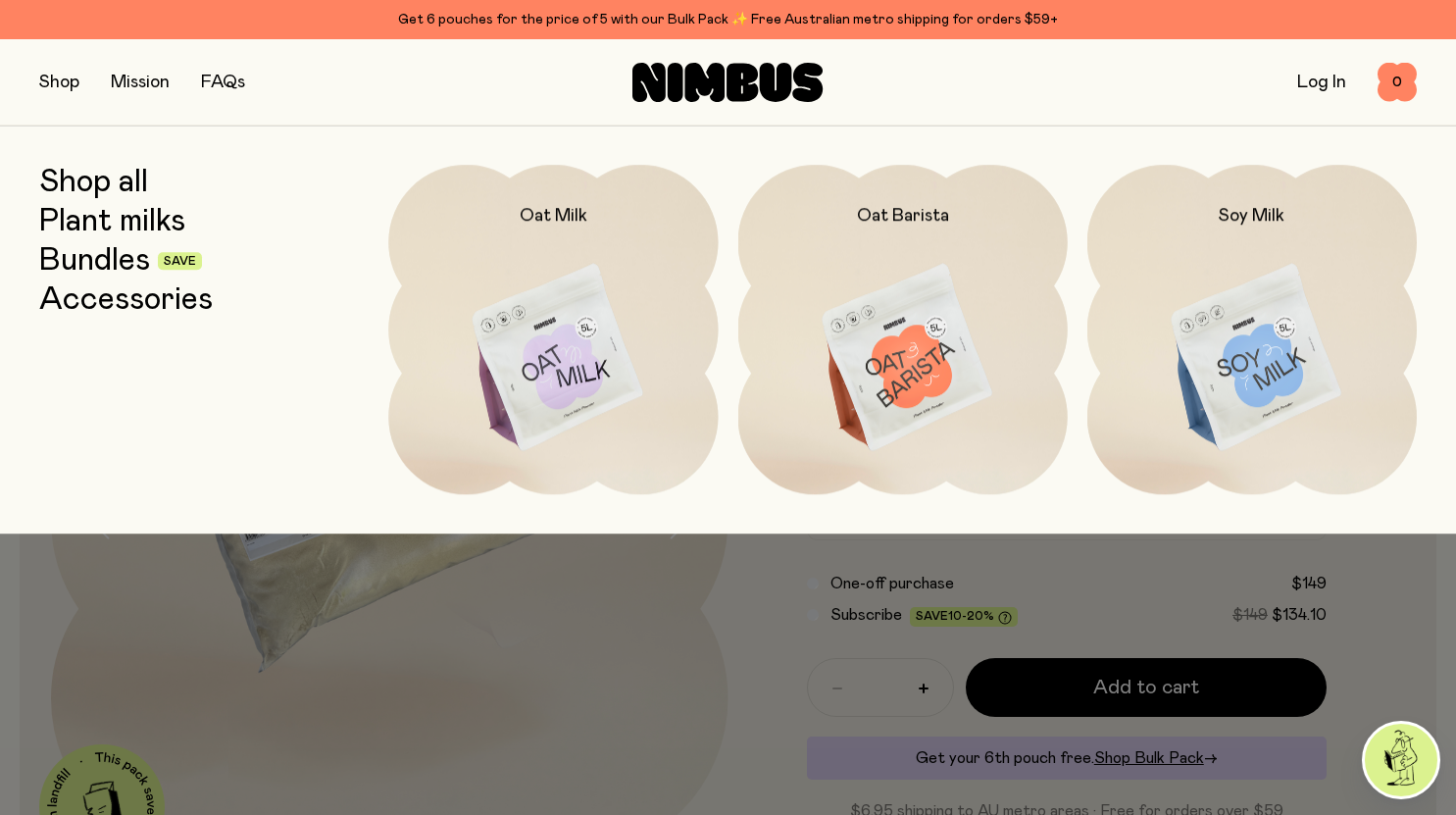
click at [103, 269] on link "Bundles" at bounding box center [94, 260] width 110 height 35
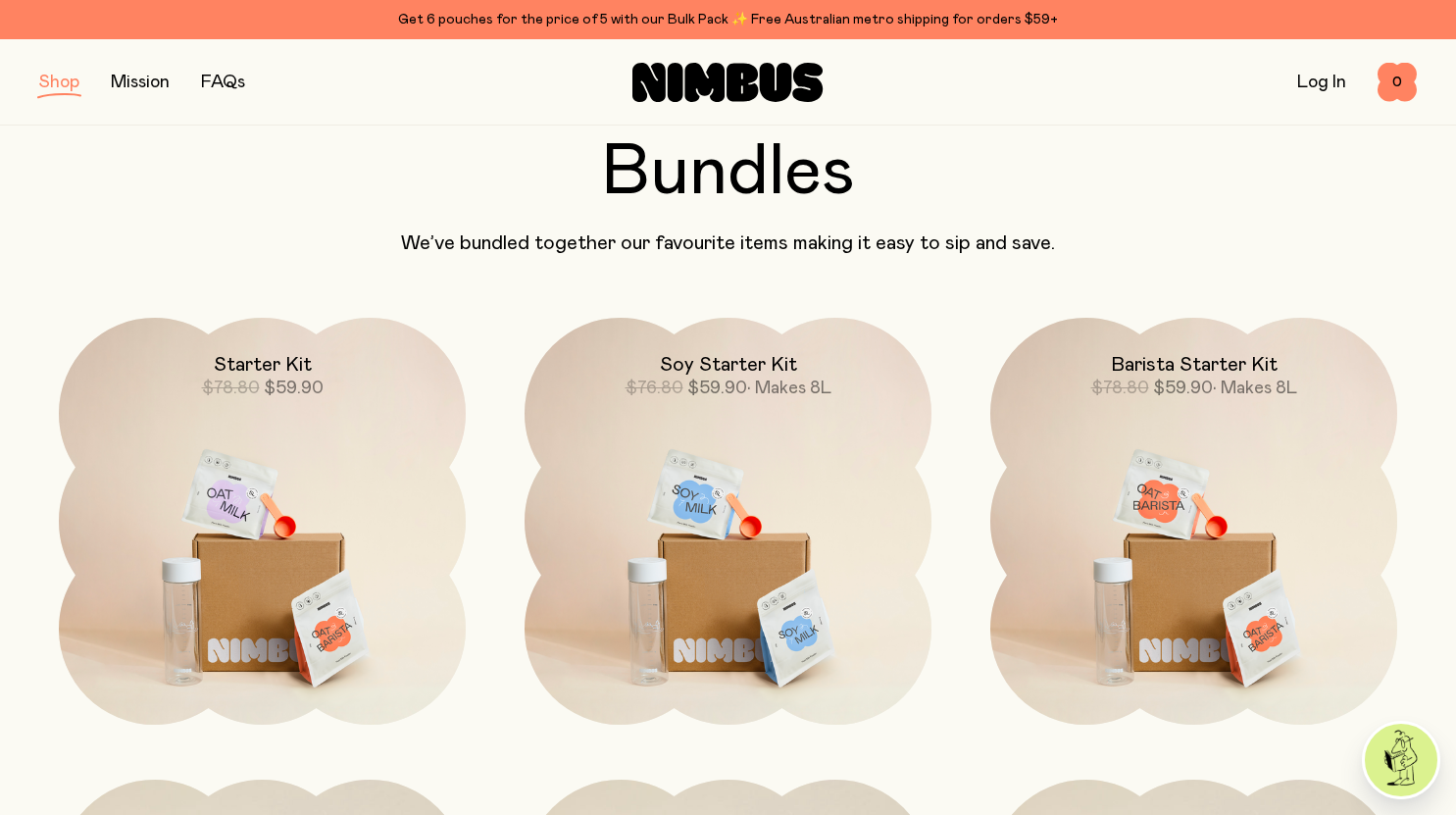
scroll to position [491, 0]
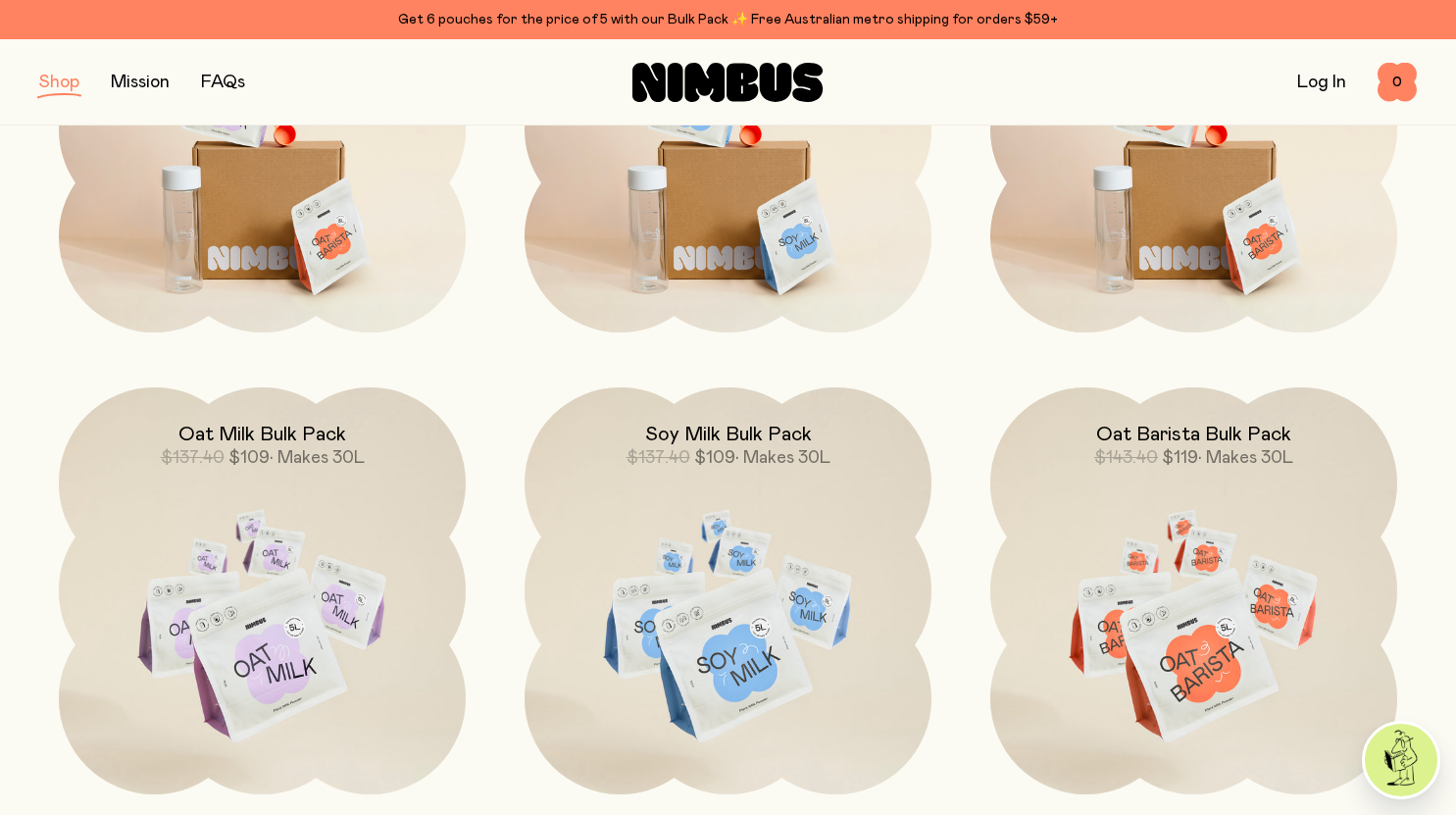
click at [68, 87] on button "button" at bounding box center [59, 83] width 40 height 28
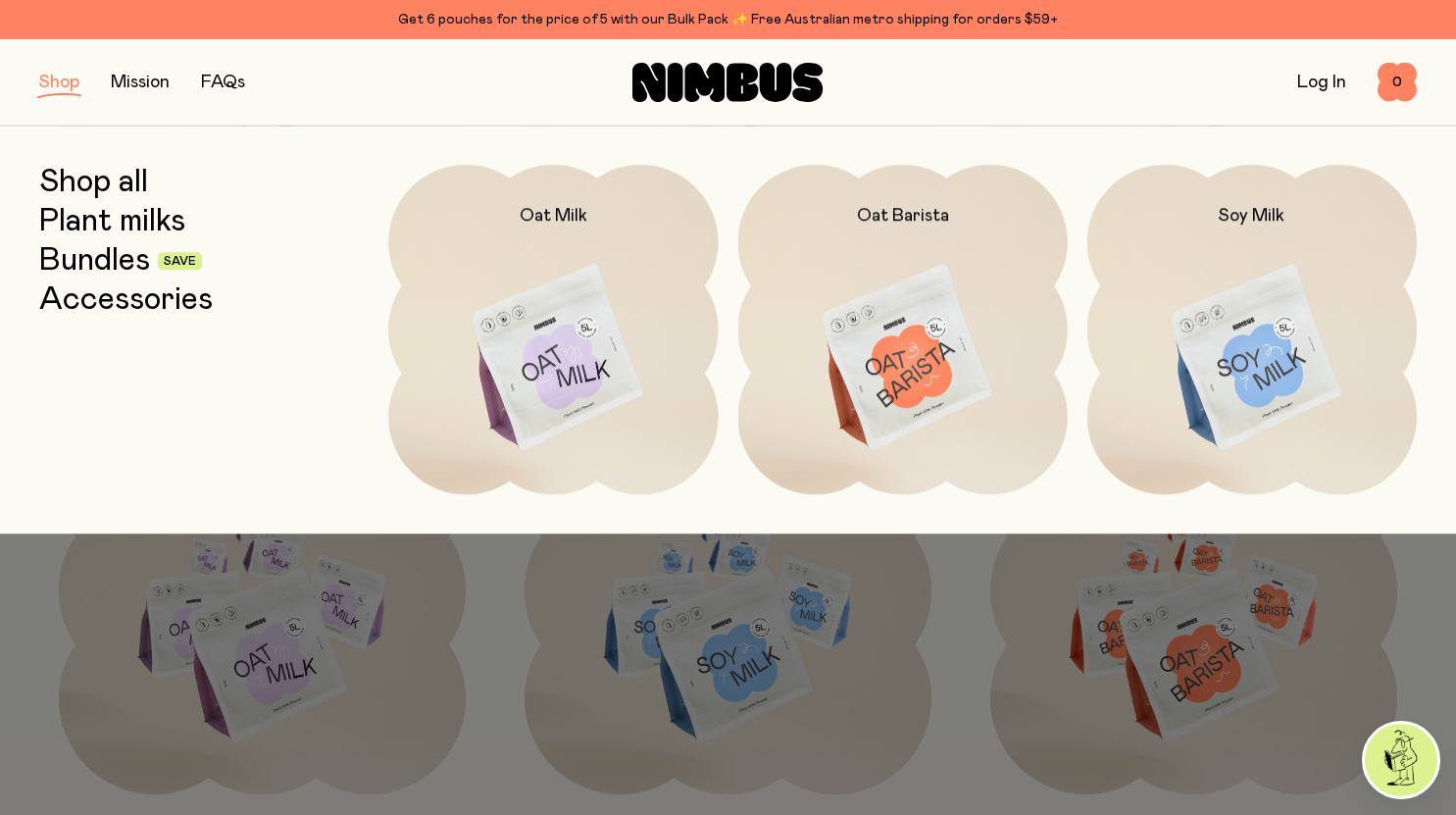
click at [117, 220] on link "Plant milks" at bounding box center [111, 221] width 146 height 35
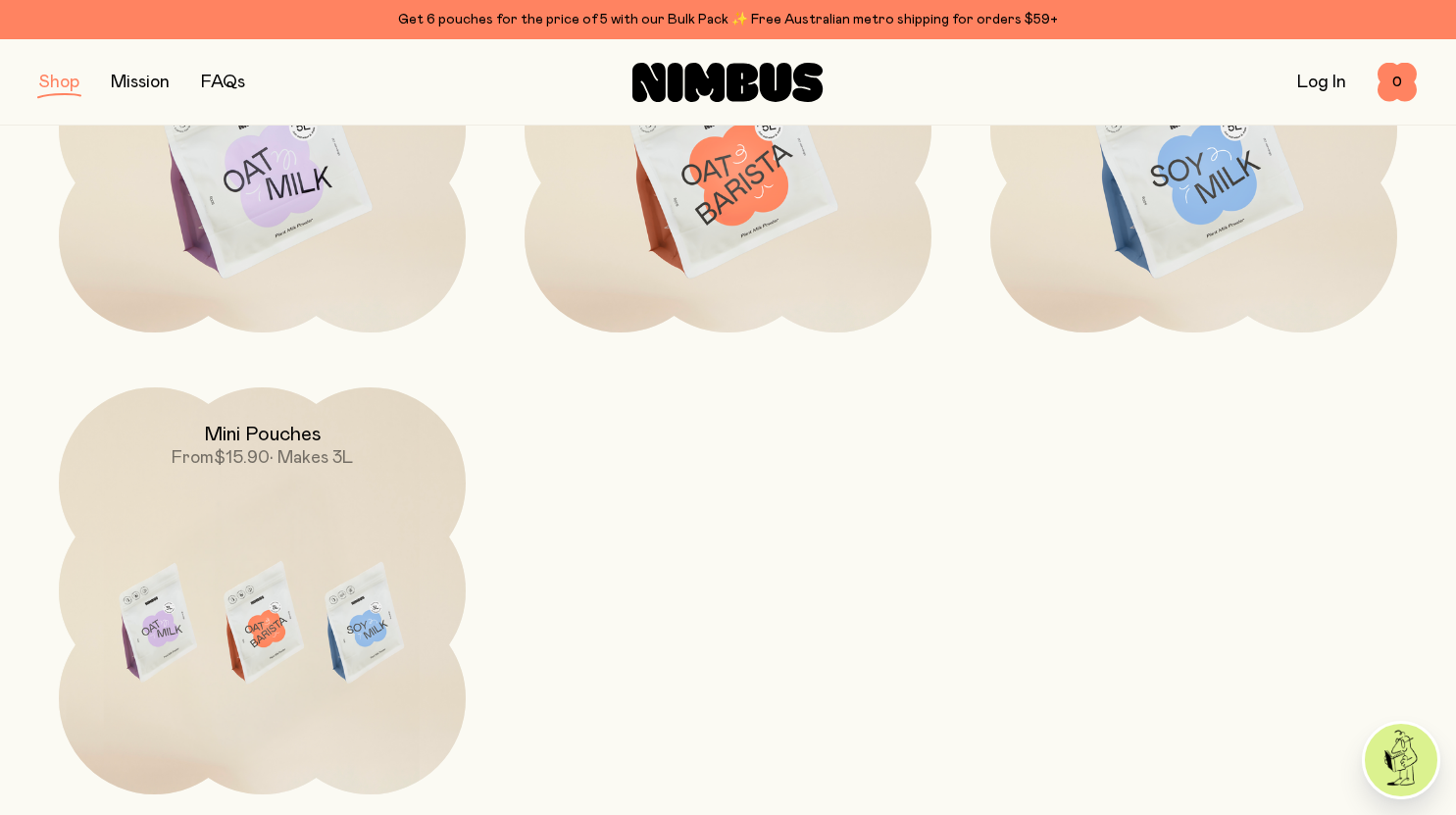
scroll to position [295, 0]
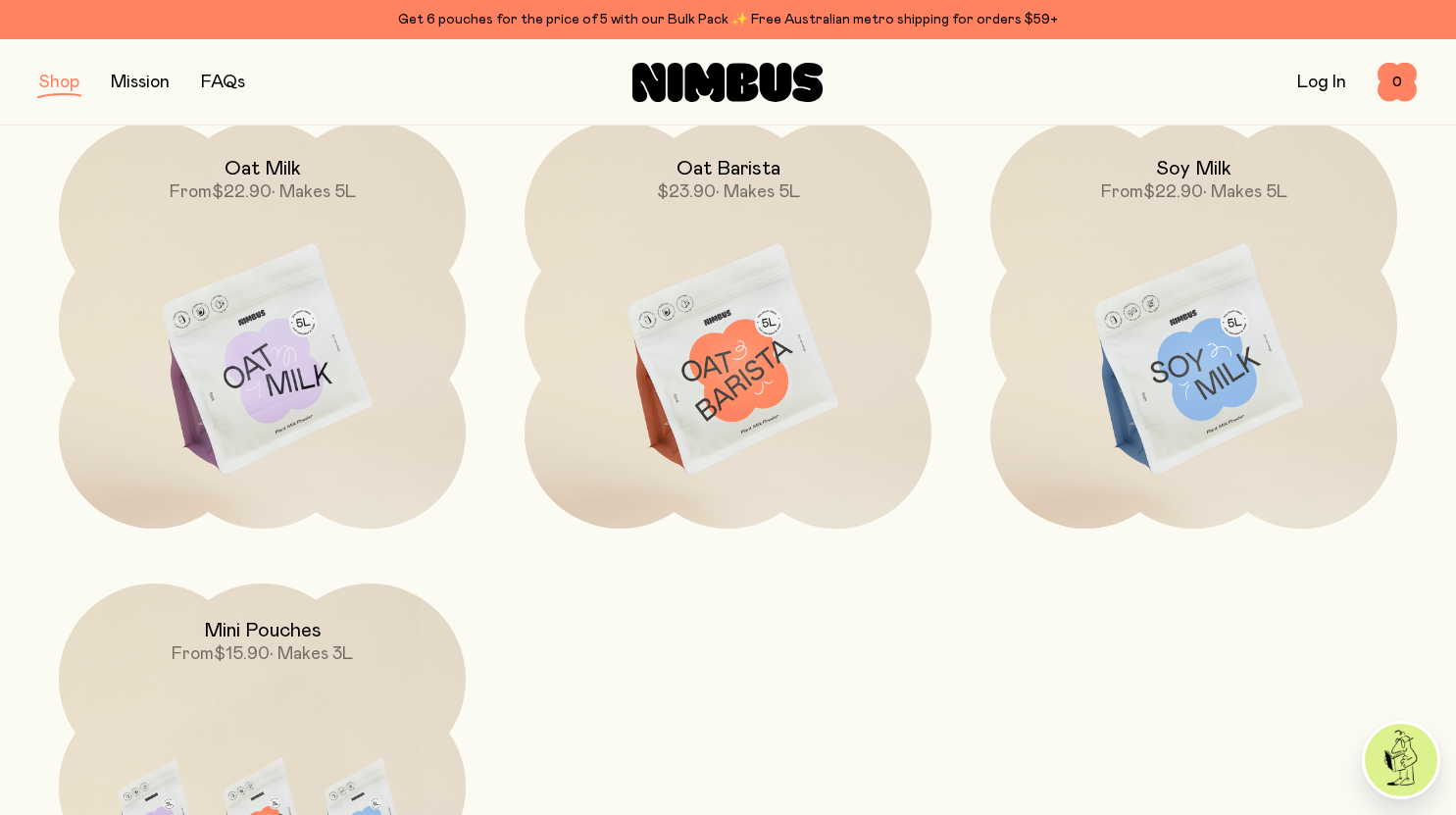
click at [1216, 210] on img at bounding box center [1193, 360] width 407 height 479
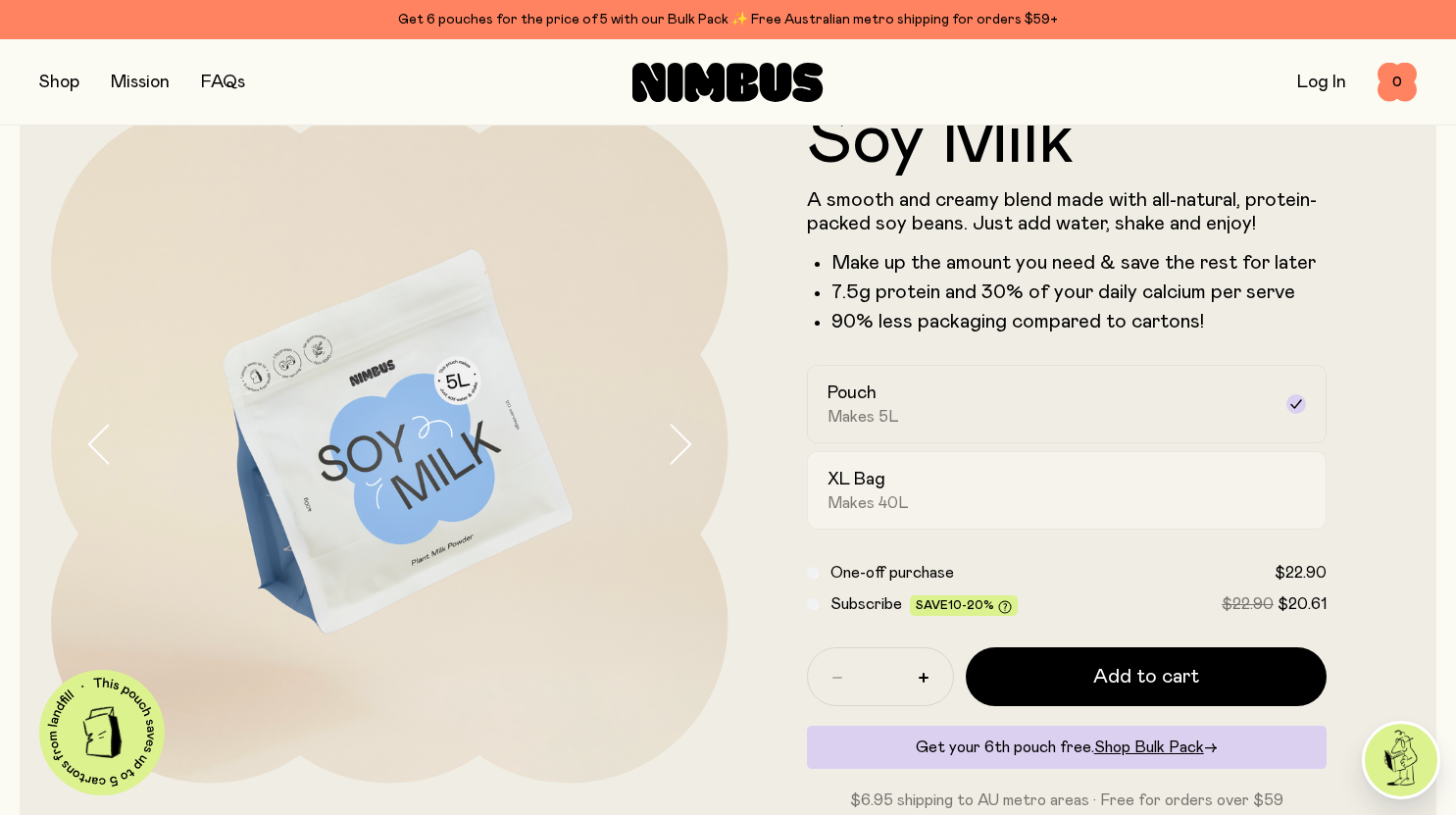
scroll to position [99, 0]
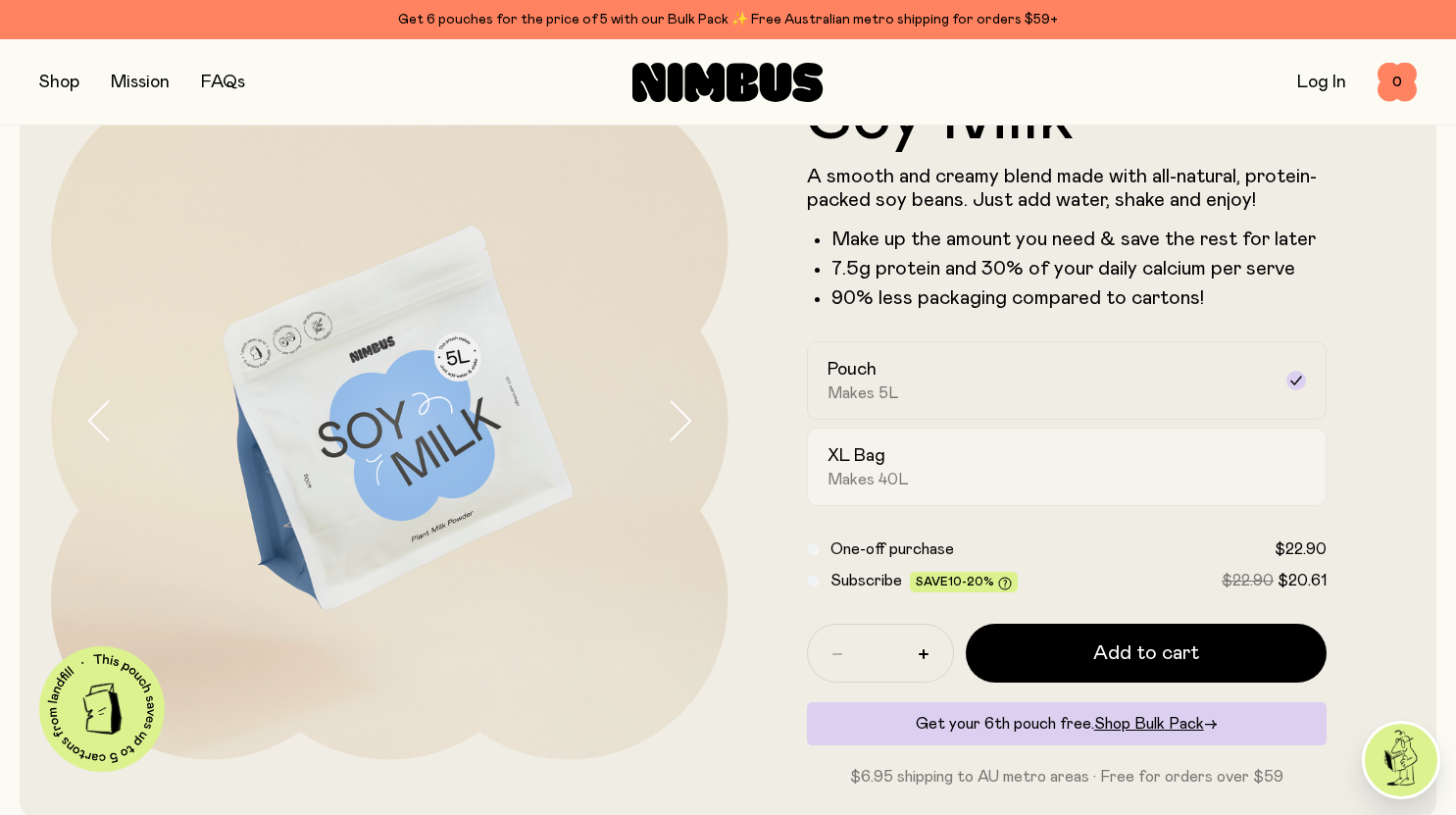
click at [946, 456] on div "XL Bag Makes 40L" at bounding box center [1049, 466] width 444 height 45
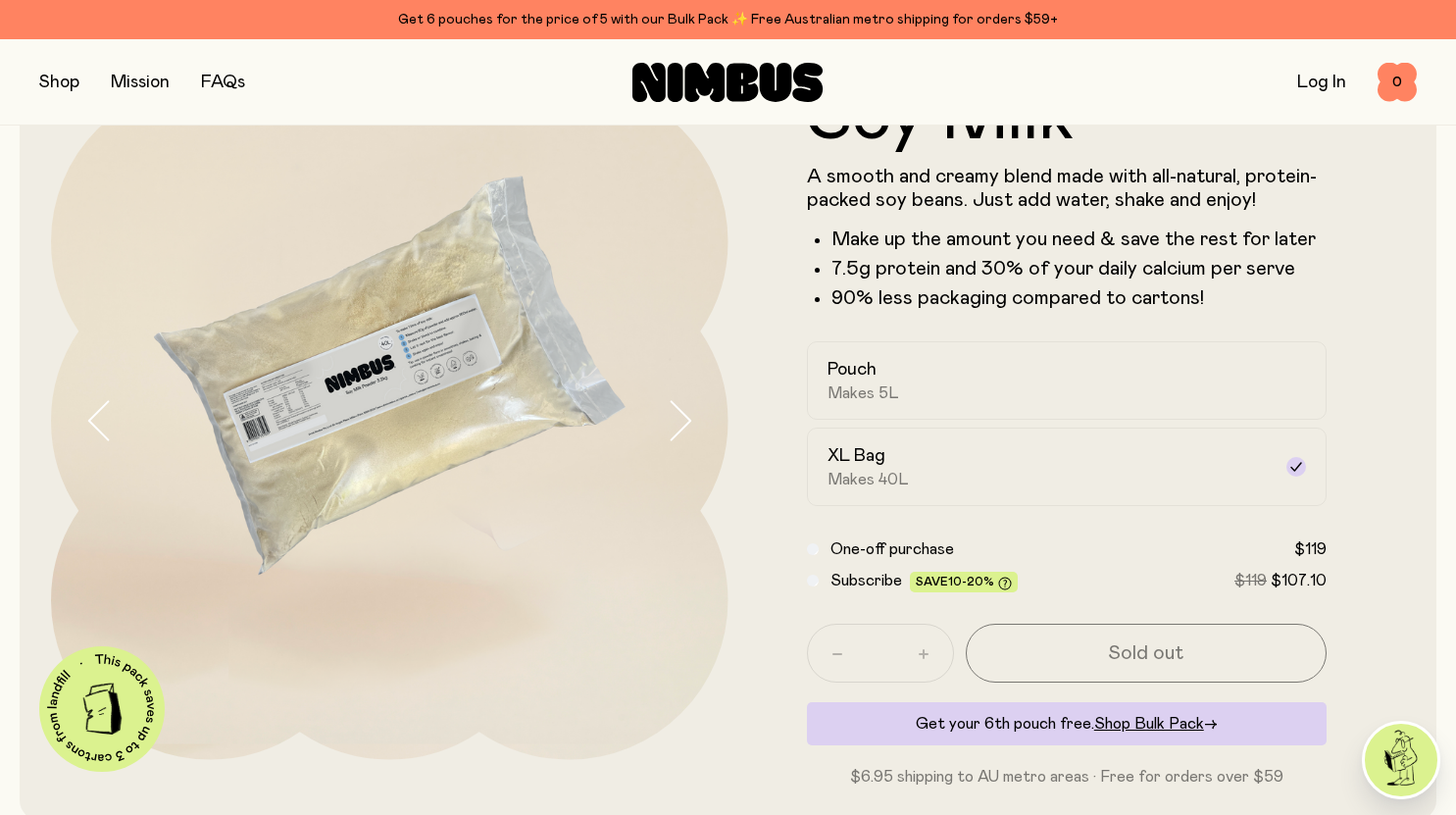
scroll to position [0, 0]
